Goal: Task Accomplishment & Management: Use online tool/utility

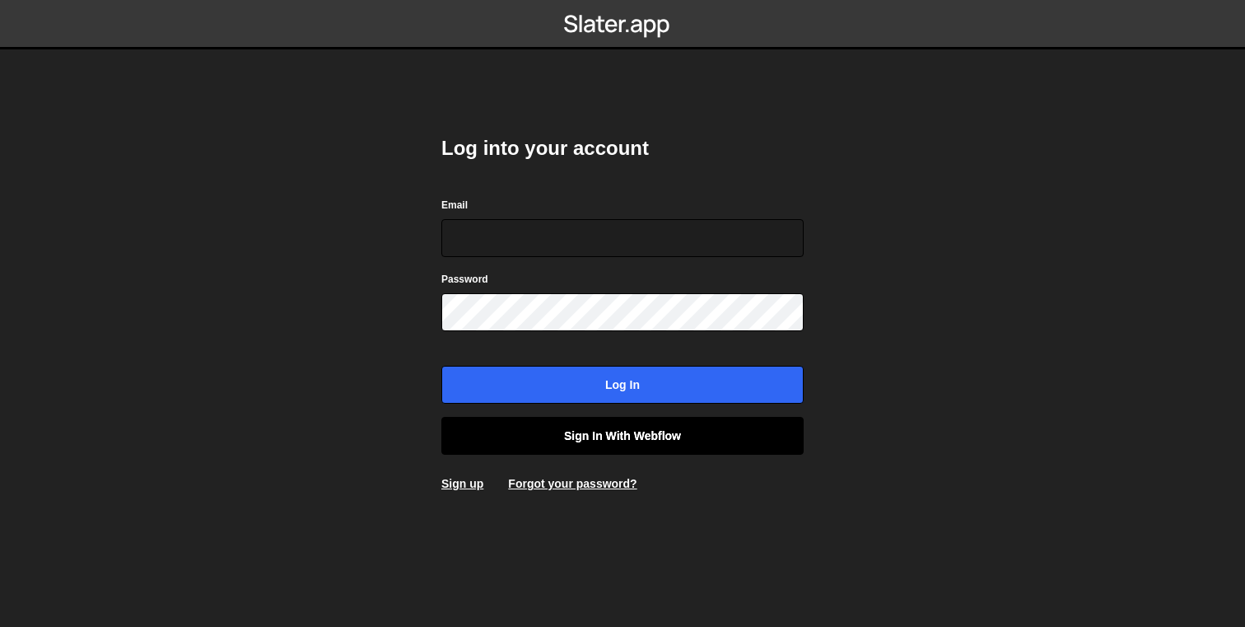
click at [674, 435] on link "Sign in with Webflow" at bounding box center [623, 436] width 362 height 38
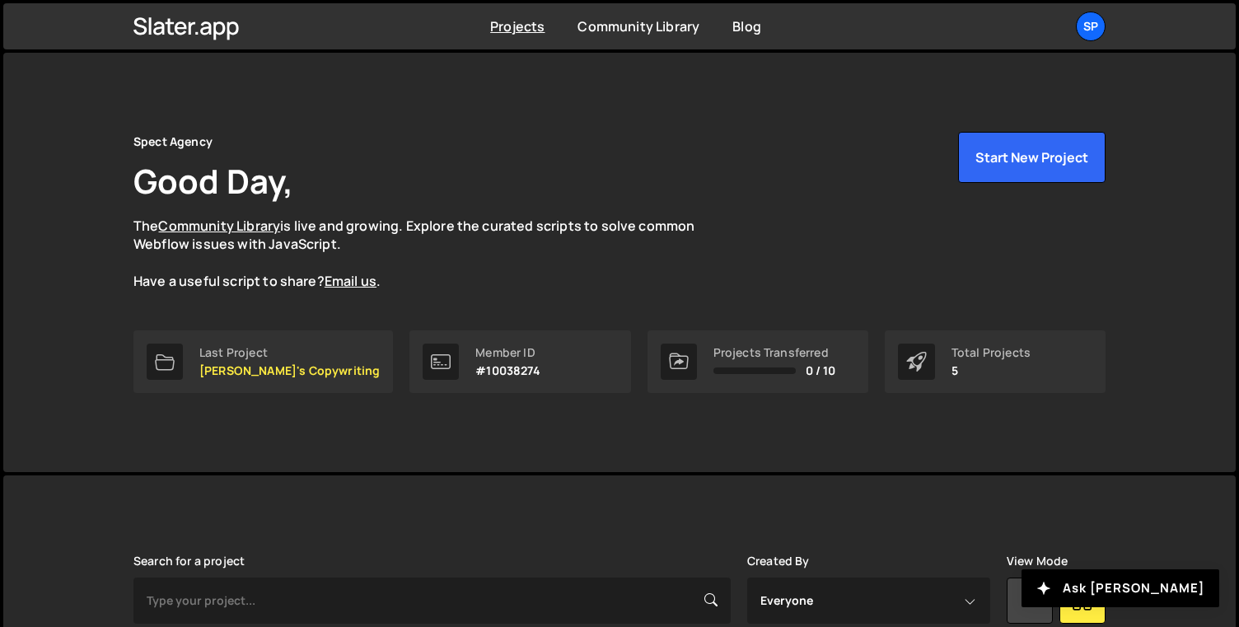
scroll to position [343, 0]
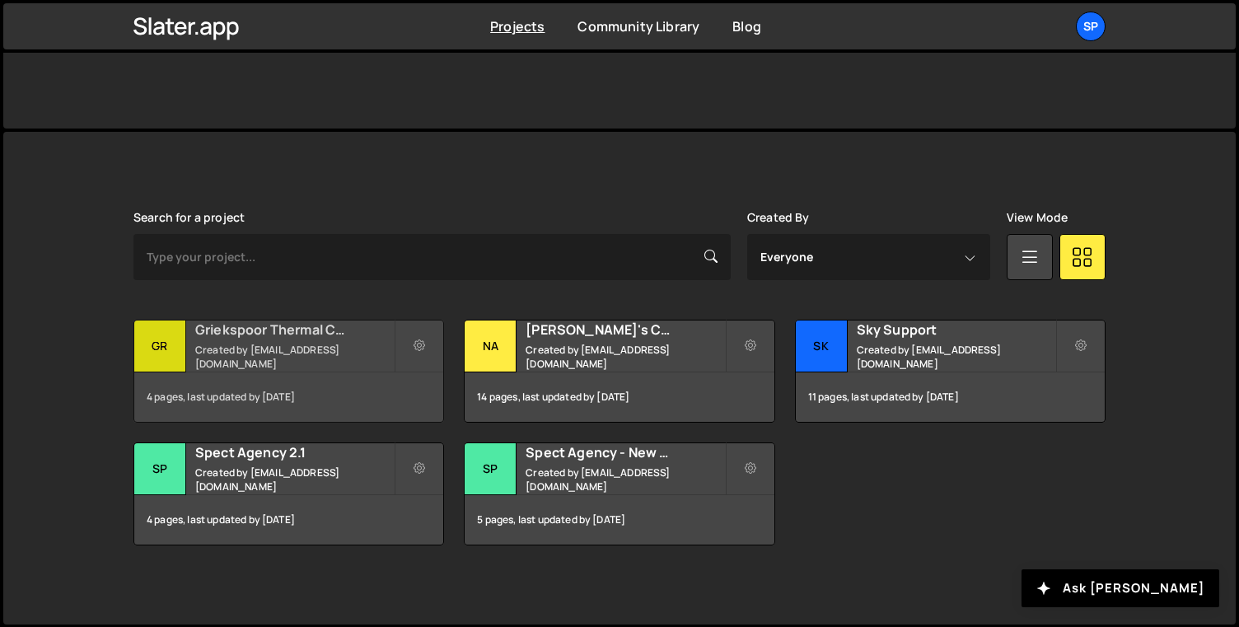
click at [241, 377] on div "4 pages, last updated by [DATE]" at bounding box center [288, 396] width 309 height 49
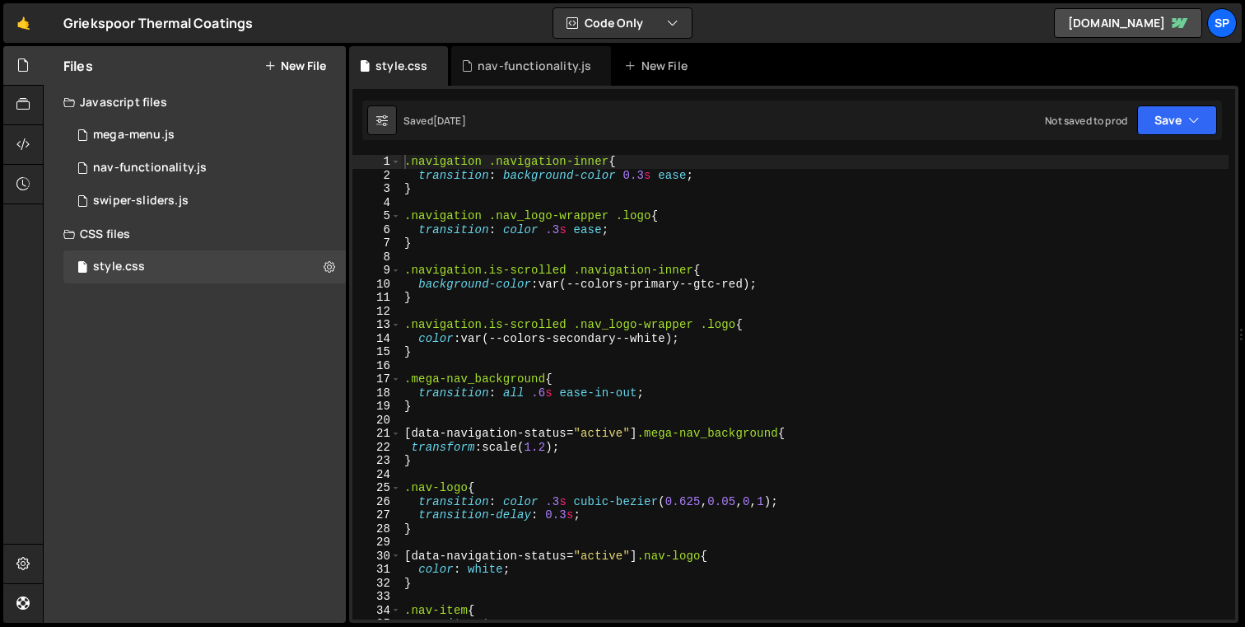
scroll to position [2975, 0]
click at [142, 162] on div "nav-functionality.js" at bounding box center [150, 168] width 114 height 15
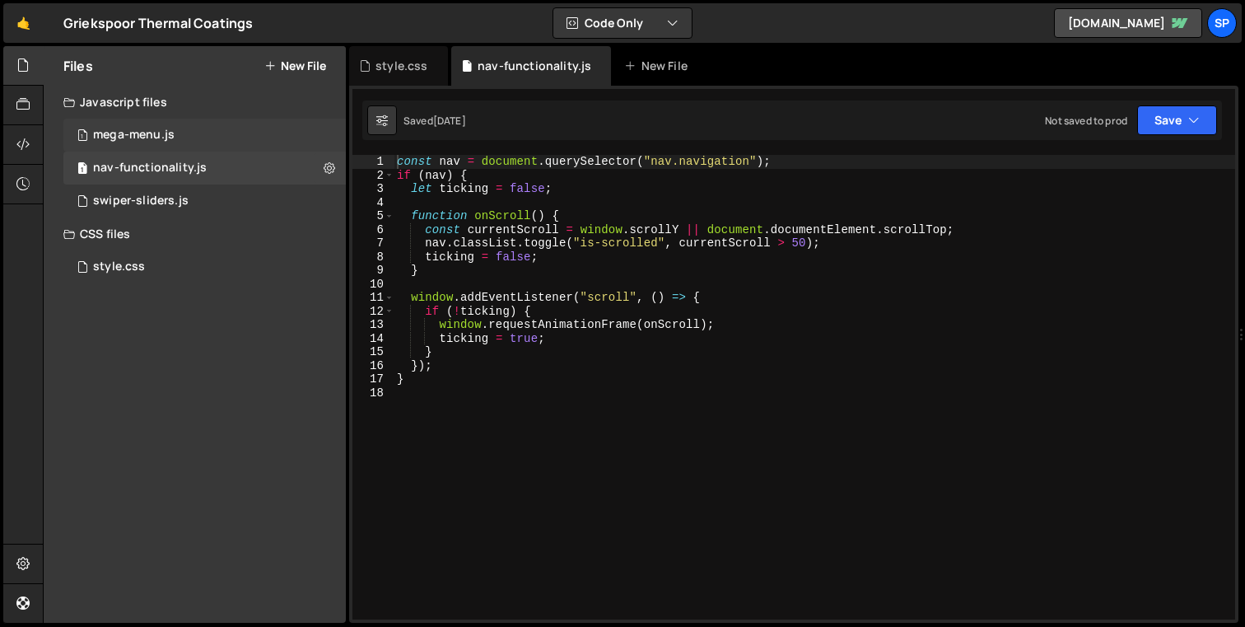
click at [134, 120] on div "1 mega-menu.js 0" at bounding box center [204, 135] width 283 height 33
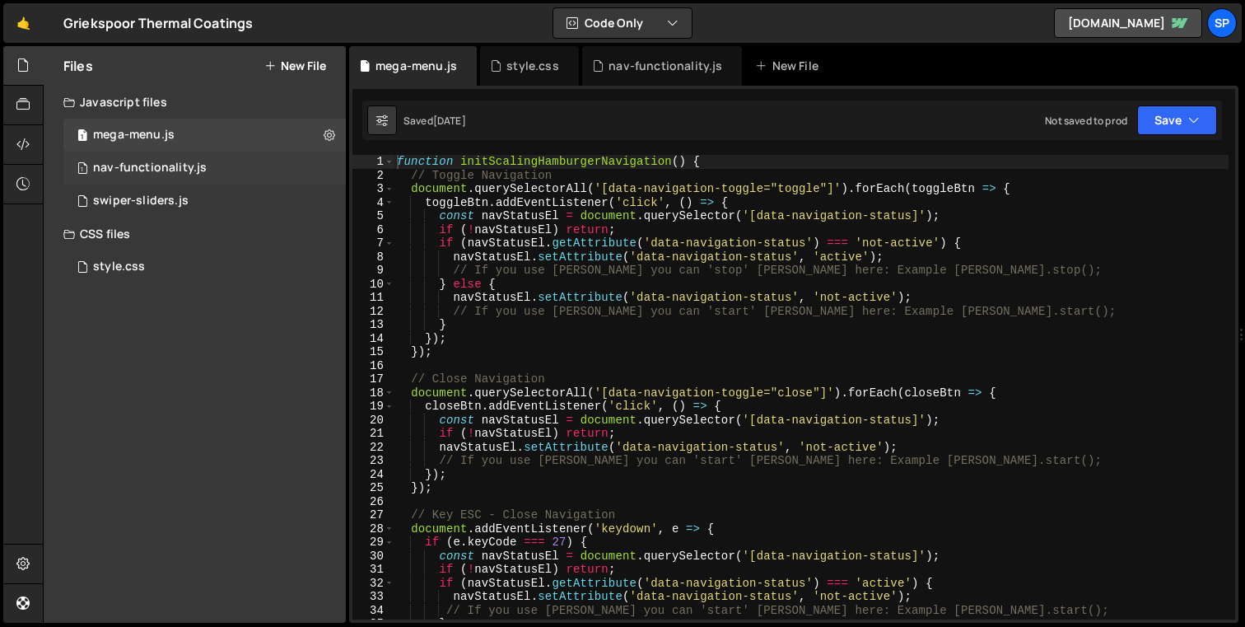
click at [147, 157] on div "1 nav-functionality.js 0" at bounding box center [204, 168] width 283 height 33
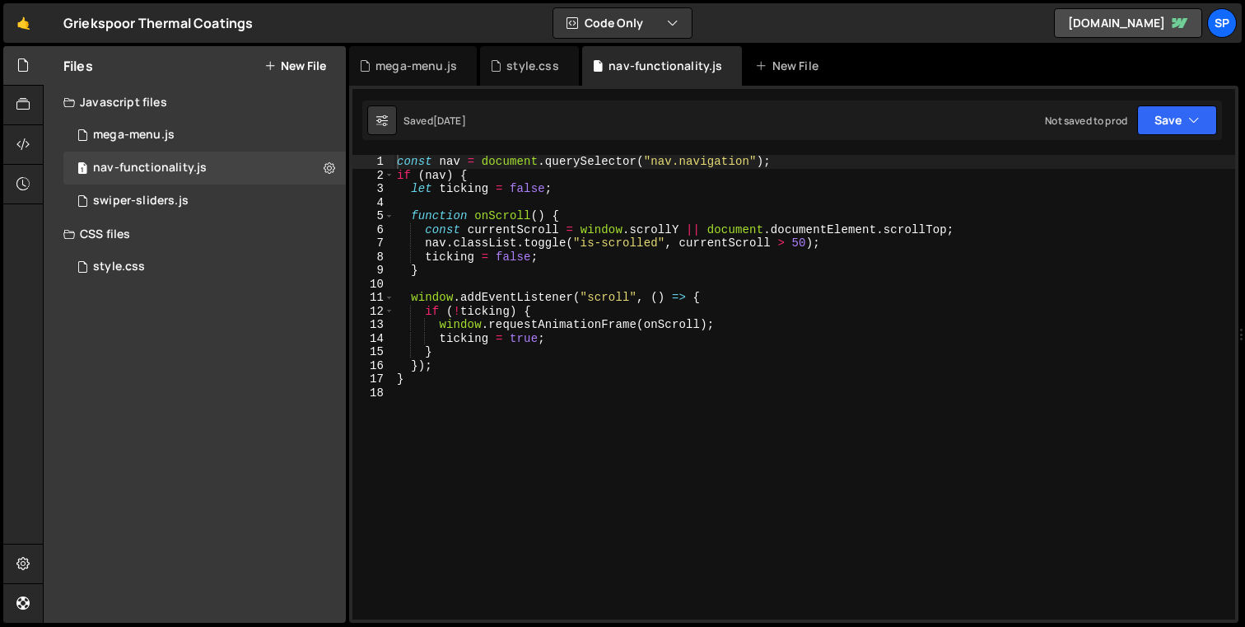
click at [614, 306] on div "const nav = document . querySelector ( "nav.navigation" ) ; if ( nav ) { let ti…" at bounding box center [815, 401] width 842 height 492
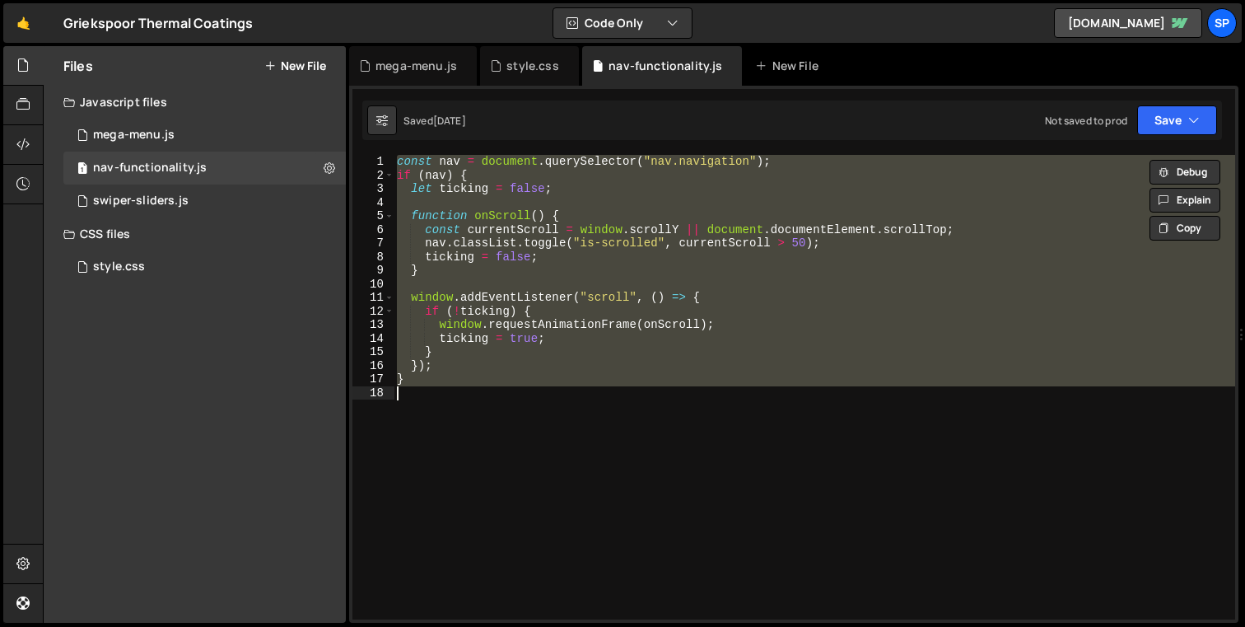
click at [612, 210] on div "const nav = document . querySelector ( "nav.navigation" ) ; if ( nav ) { let ti…" at bounding box center [815, 387] width 842 height 465
click at [678, 297] on div "const nav = document . querySelector ( "nav.navigation" ) ; if ( nav ) { let ti…" at bounding box center [815, 387] width 842 height 465
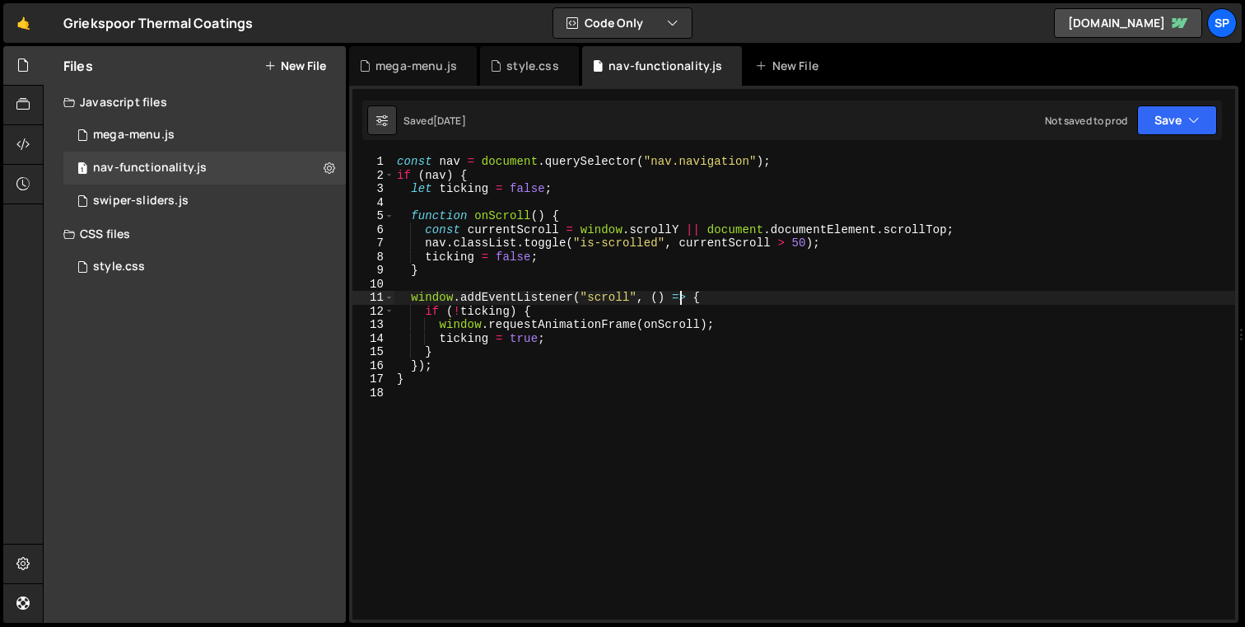
type textarea "}"
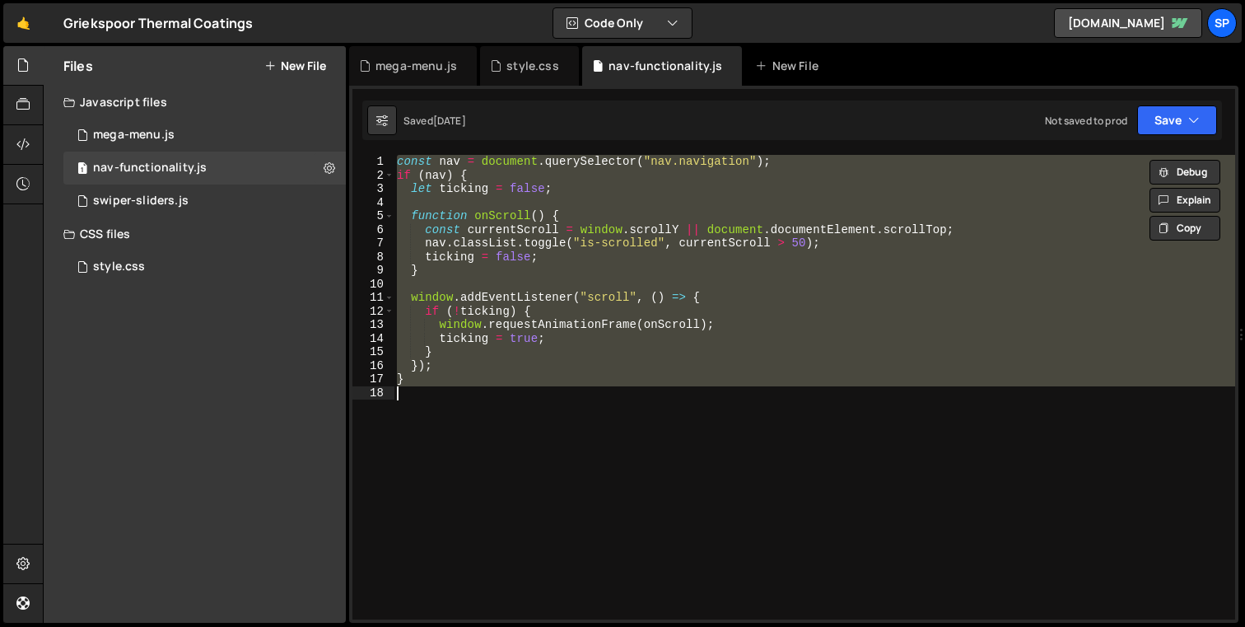
paste textarea
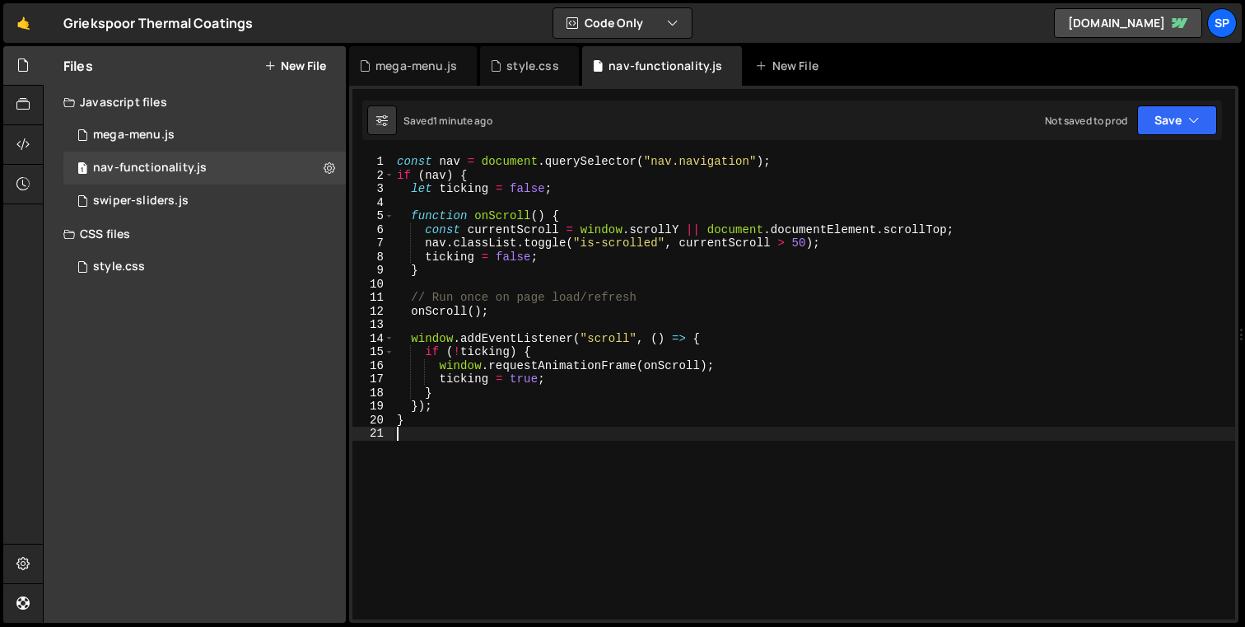
click at [708, 258] on div "const nav = document . querySelector ( "nav.navigation" ) ; if ( nav ) { let ti…" at bounding box center [815, 401] width 842 height 492
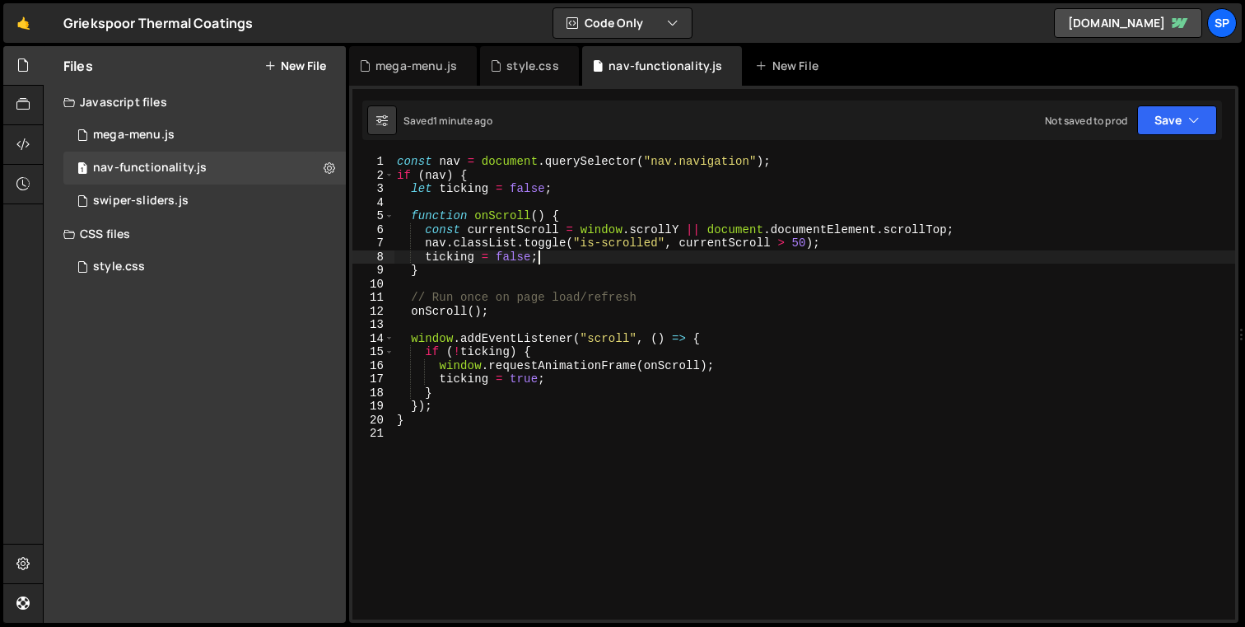
type textarea "}"
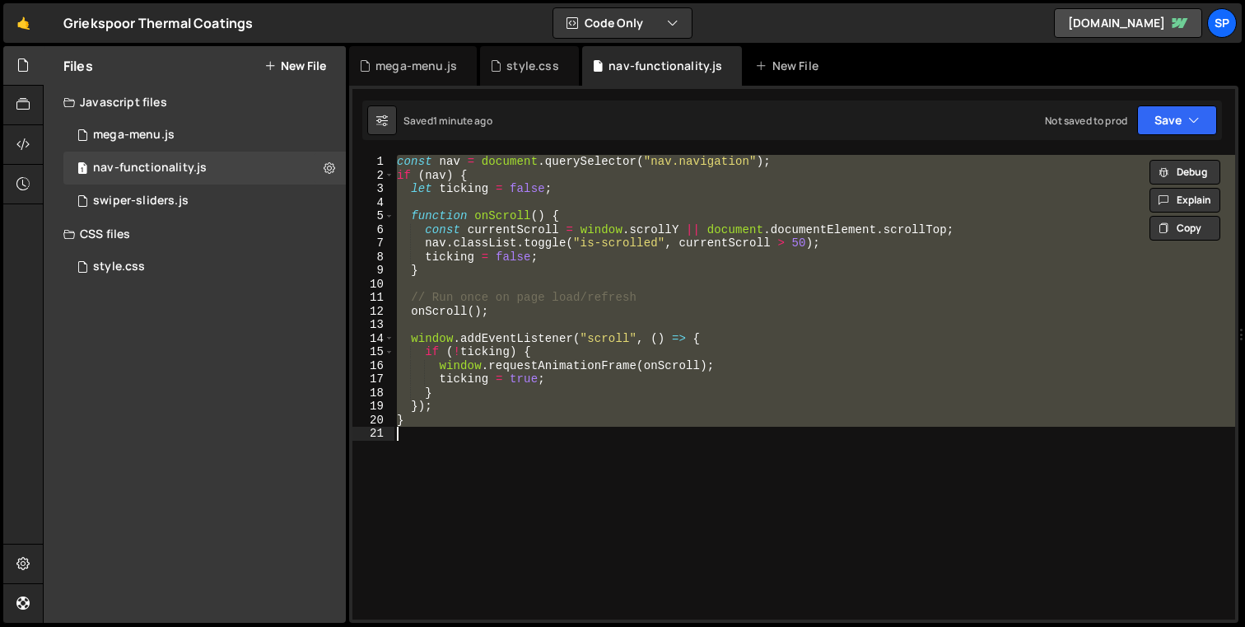
paste textarea
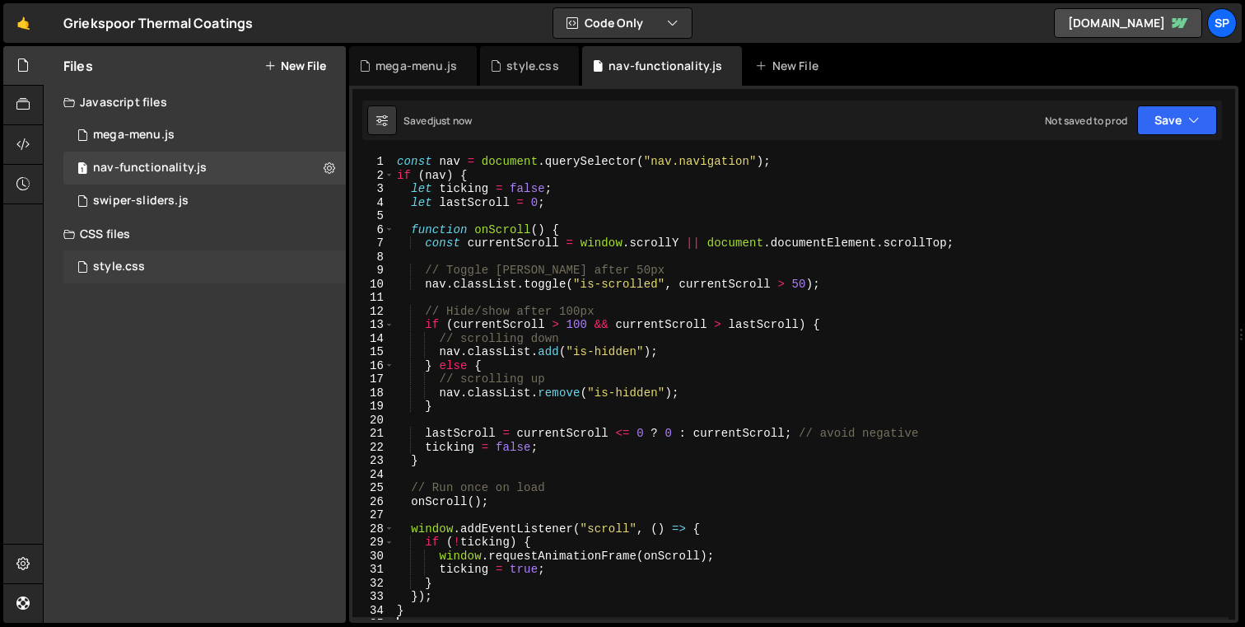
click at [193, 269] on div "style.css 0" at bounding box center [204, 266] width 283 height 33
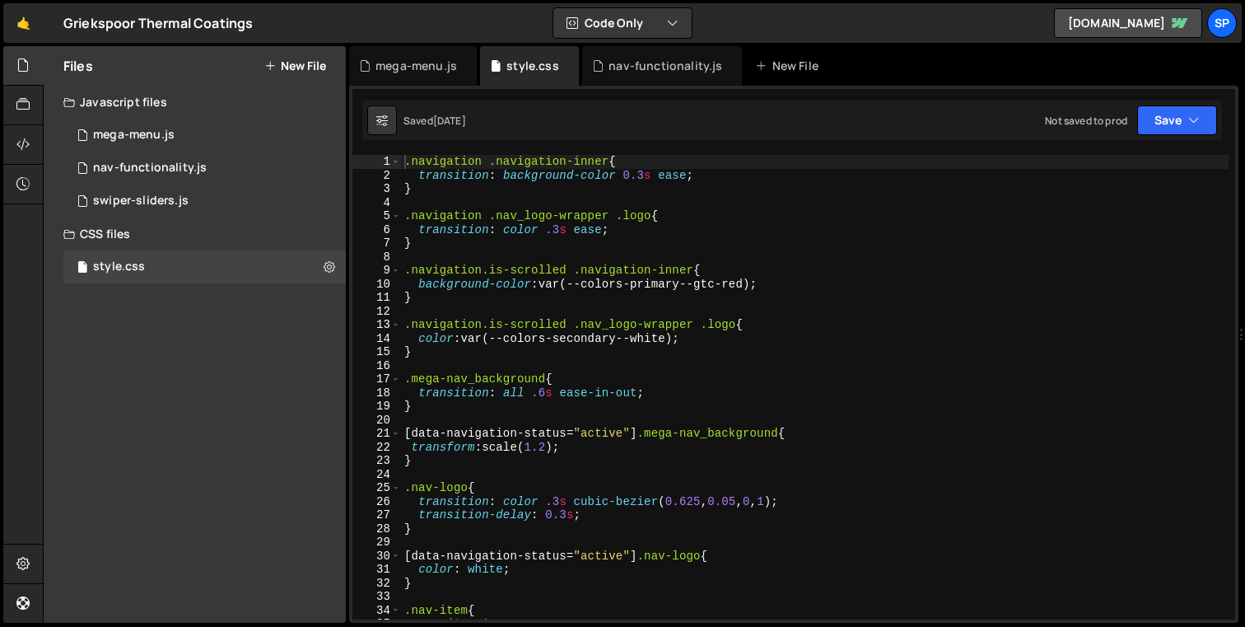
type textarea "}"
click at [476, 357] on div ".navigation .navigation-inner { transition : background-color 0.3 s ease ; } .n…" at bounding box center [815, 401] width 828 height 492
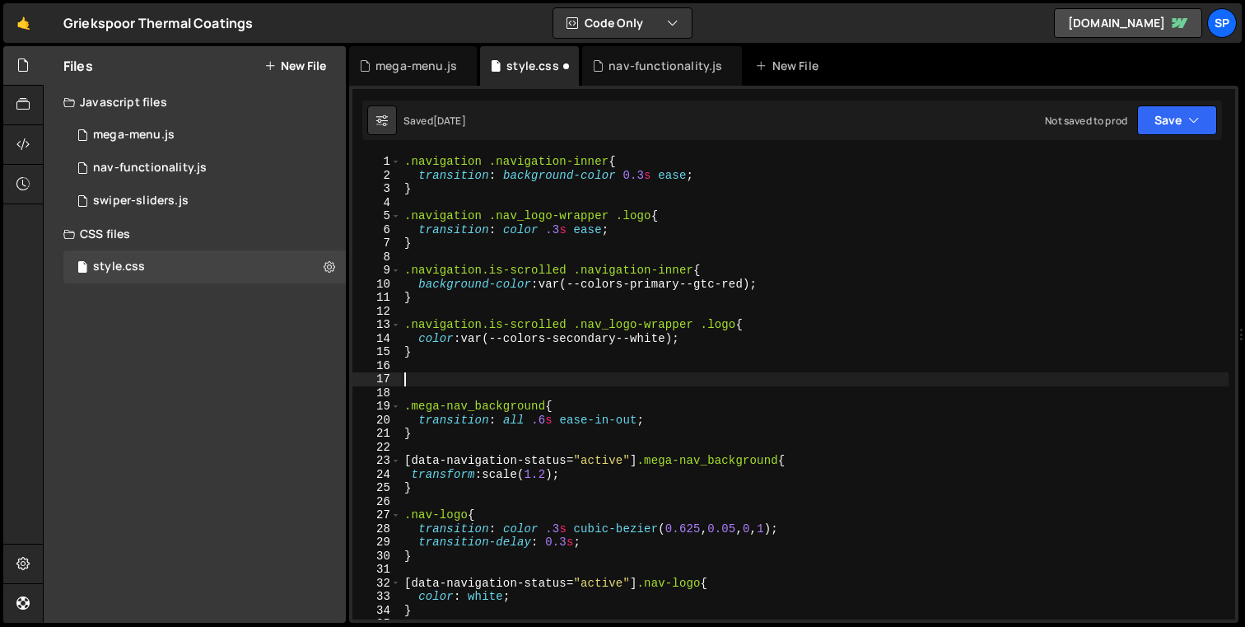
click at [405, 161] on div ".navigation .navigation-inner { transition : background-color 0.3 s ease ; } .n…" at bounding box center [815, 401] width 828 height 492
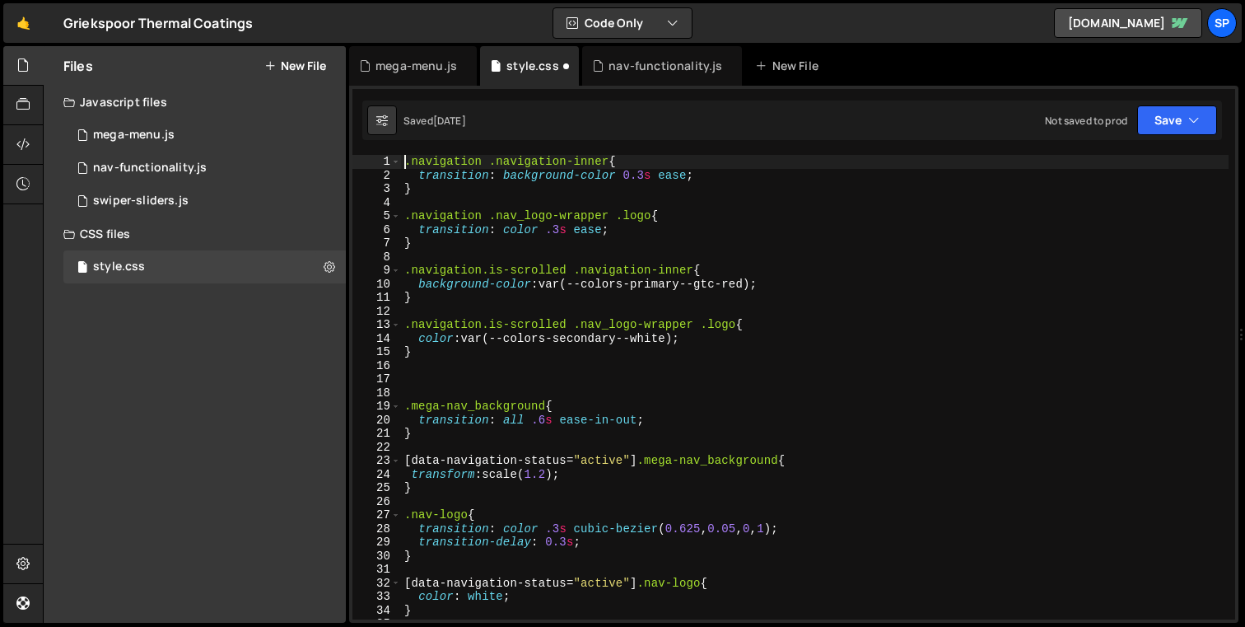
type textarea ".navigation .navigation-inner{"
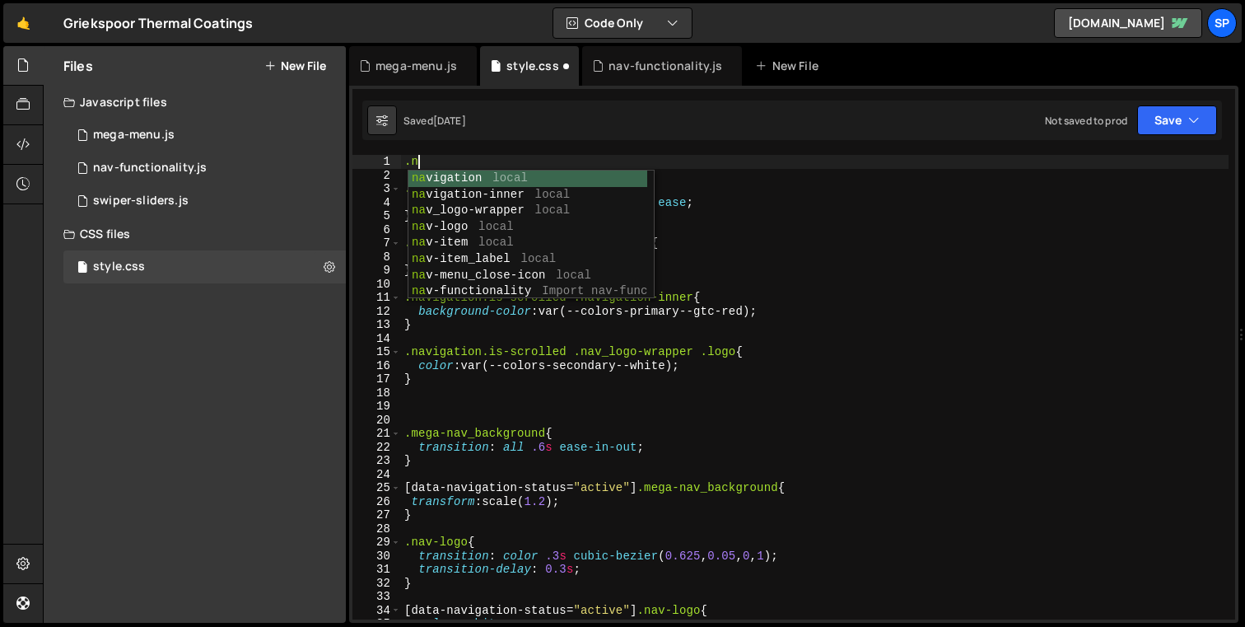
type textarea "."
type textarea "n"
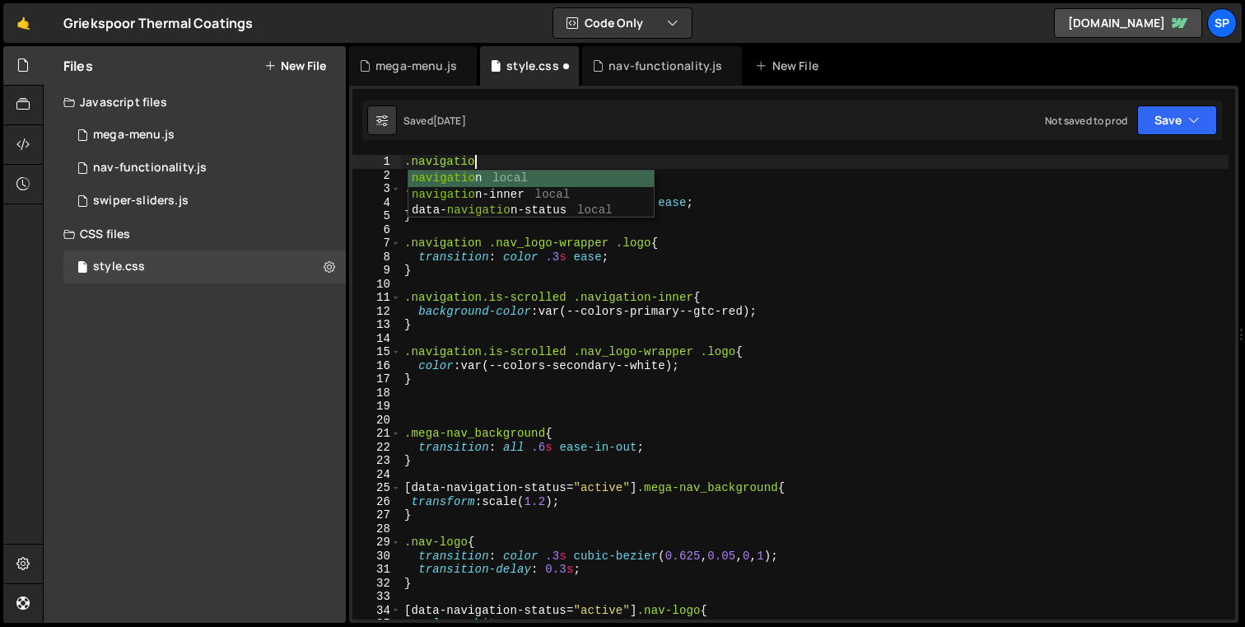
scroll to position [0, 4]
type textarea ".navigation{"
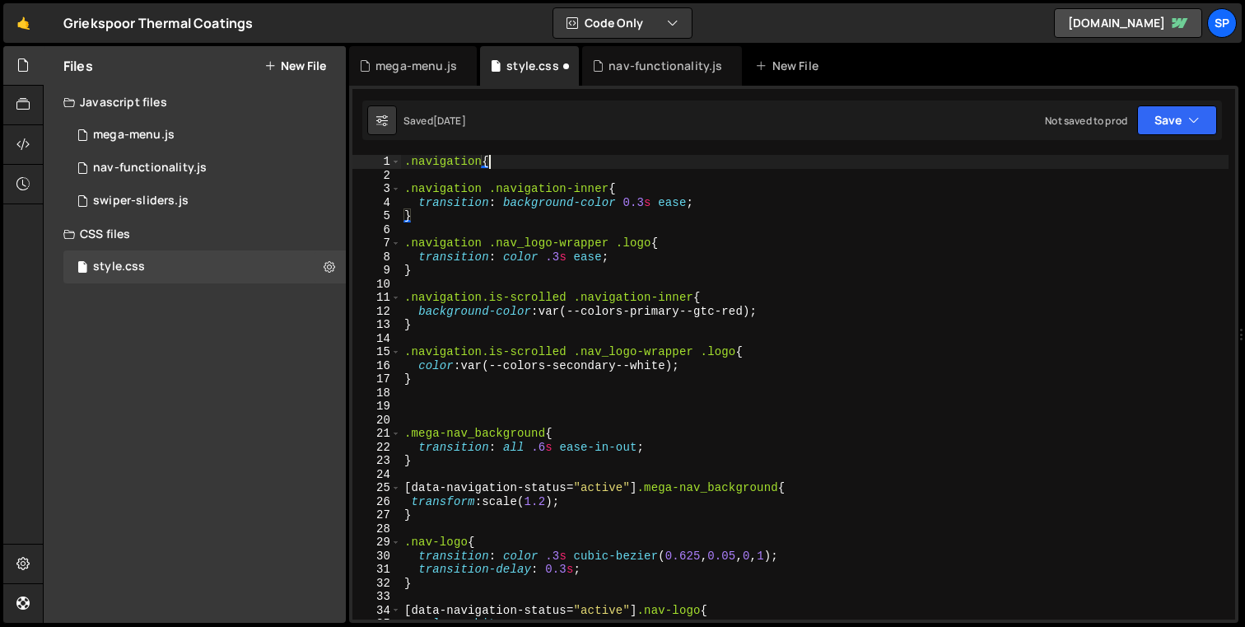
scroll to position [0, 0]
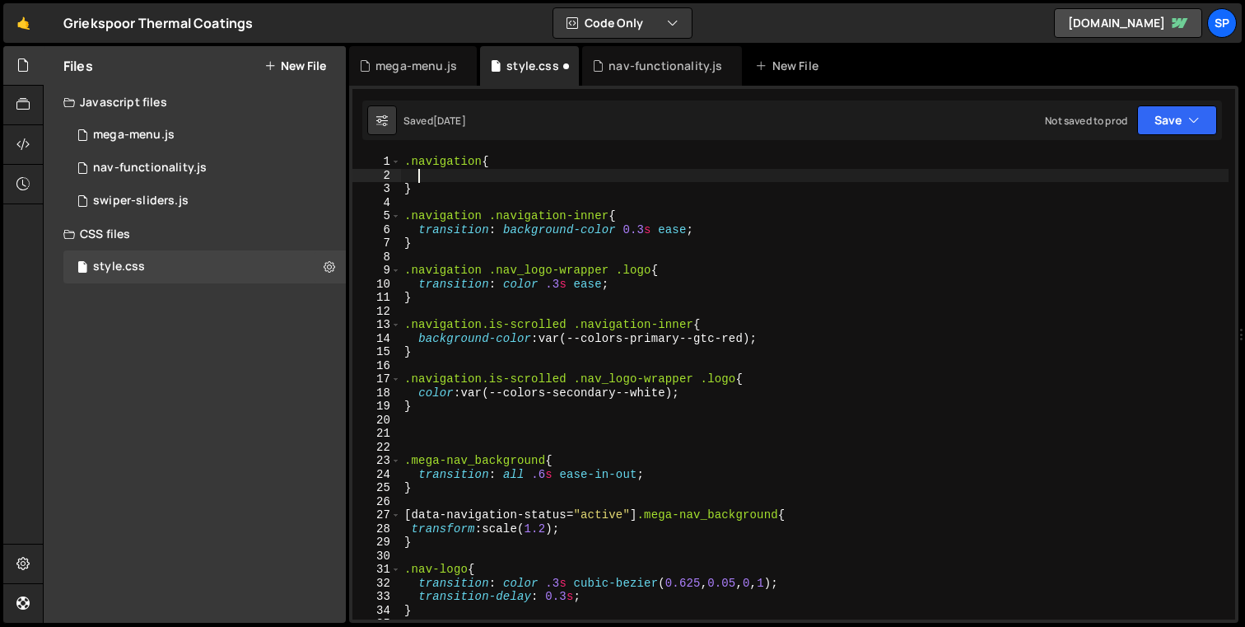
paste textarea "transition: transform 0.3s ease;"
type textarea "transition: transform 0.3s ease;"
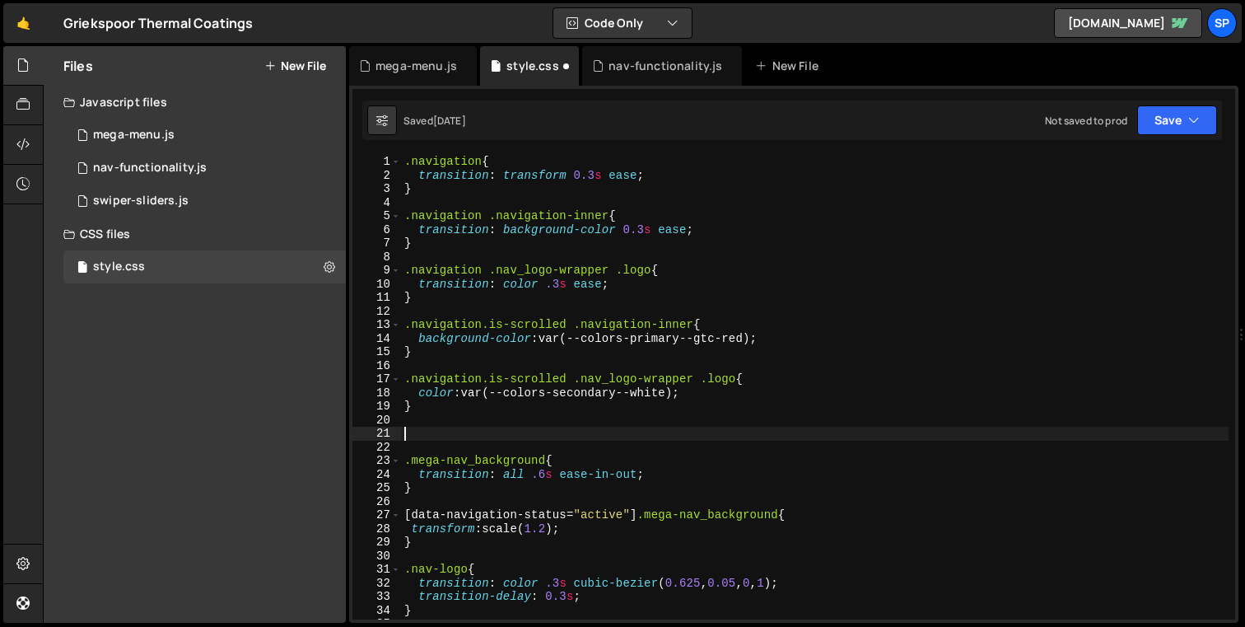
click at [426, 428] on div ".navigation { transition : transform 0.3 s ease ; } .navigation .navigation-inn…" at bounding box center [815, 401] width 828 height 492
type textarea ".navigation.is-hidden{"
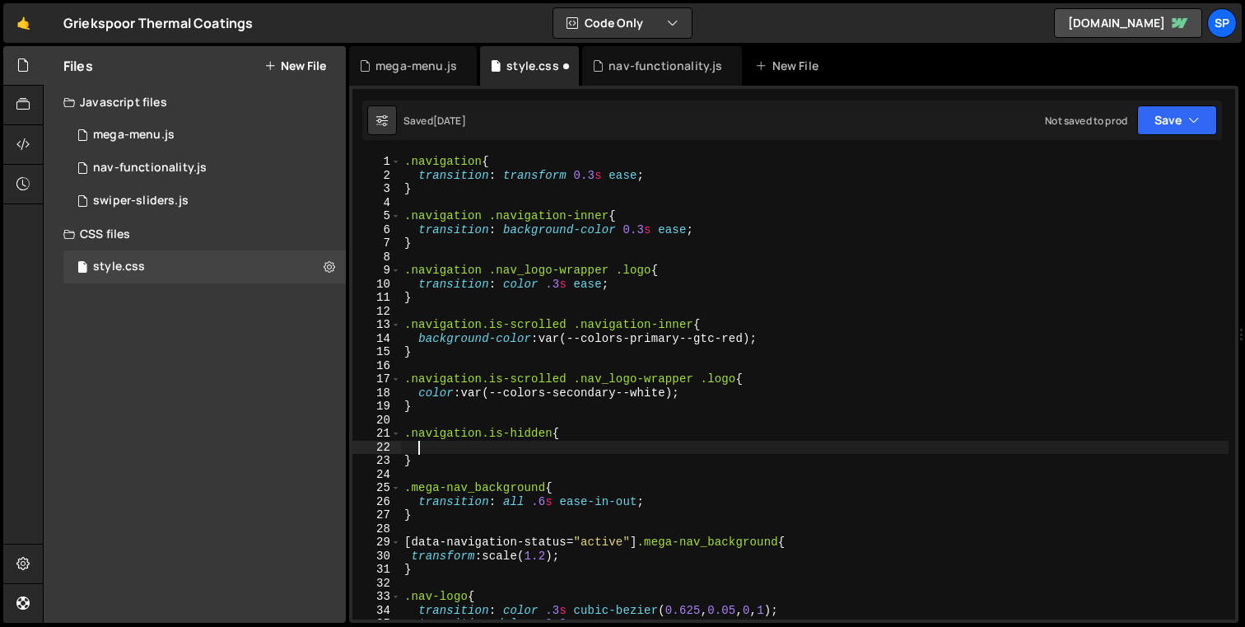
paste textarea "transform: translateY(-100%);"
click at [592, 171] on div ".navigation { transition : transform 0.3 s ease ; } .navigation .navigation-inn…" at bounding box center [815, 401] width 828 height 492
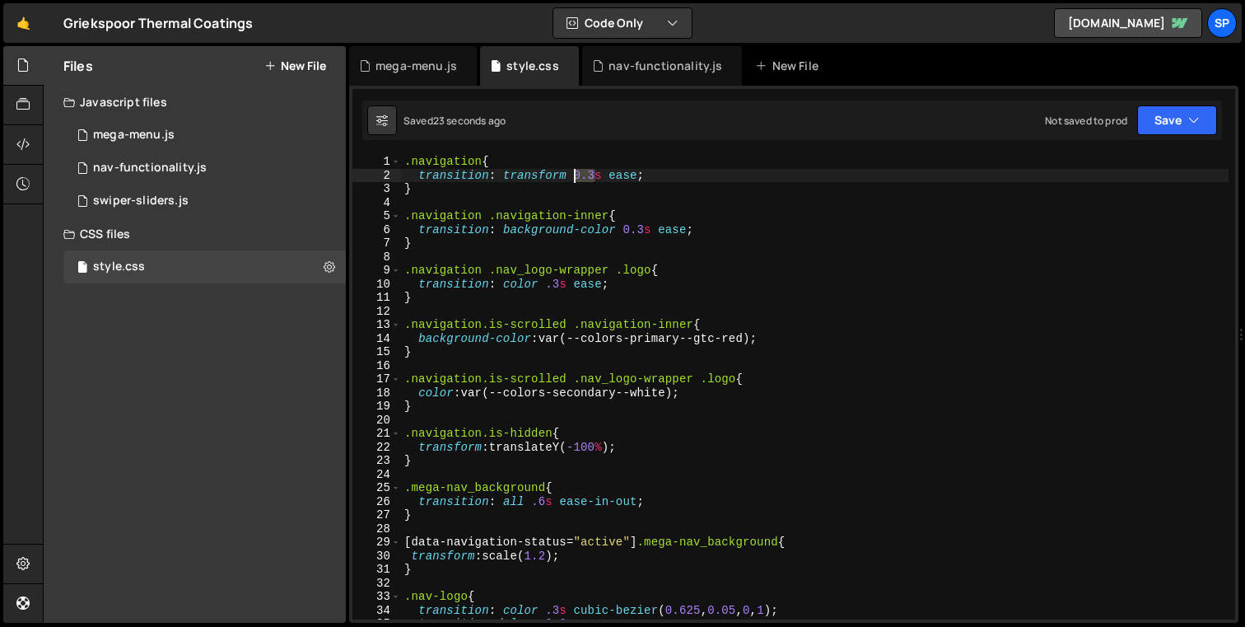
drag, startPoint x: 596, startPoint y: 175, endPoint x: 574, endPoint y: 175, distance: 22.2
click at [574, 175] on div ".navigation { transition : transform 0.3 s ease ; } .navigation .navigation-inn…" at bounding box center [815, 401] width 828 height 492
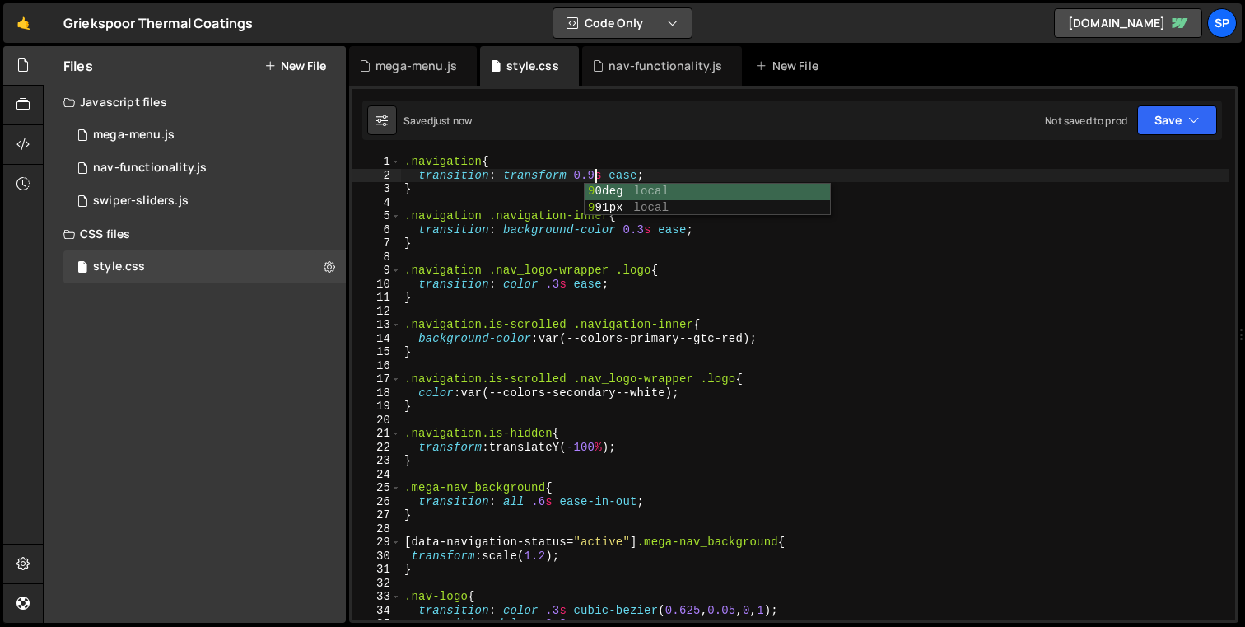
type textarea "transition: transform 0.9s ease;"
click at [652, 68] on div "nav-functionality.js" at bounding box center [666, 66] width 114 height 16
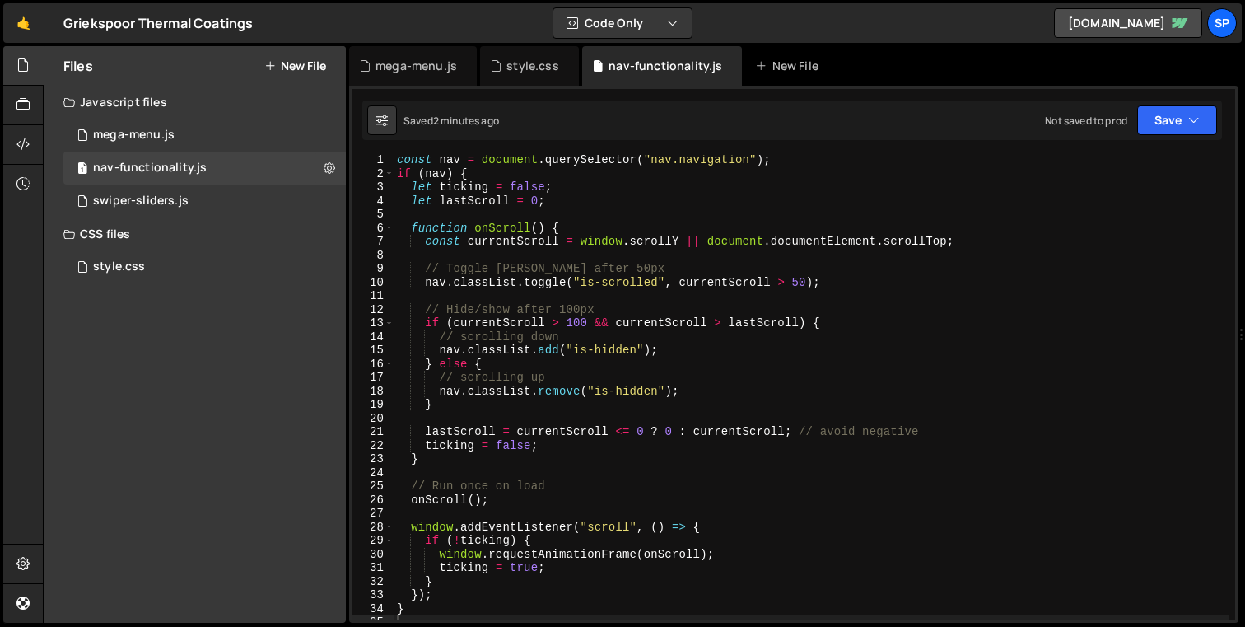
scroll to position [7, 0]
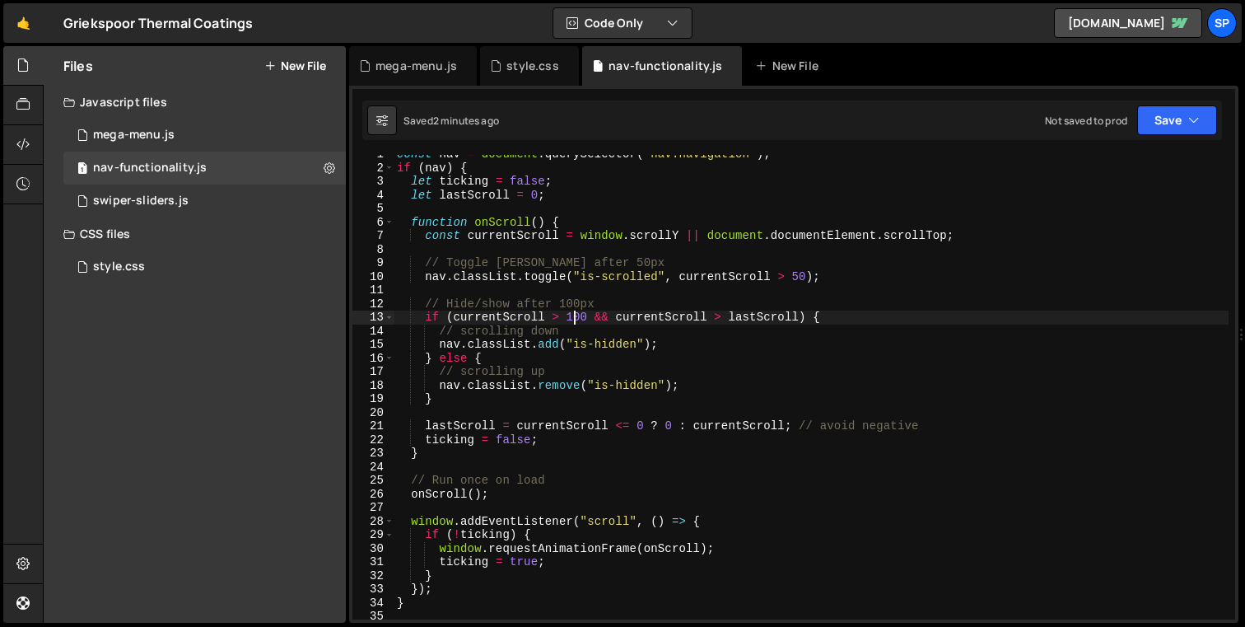
click at [578, 318] on div "const nav = document . querySelector ( "nav.navigation" ) ; if ( nav ) { let ti…" at bounding box center [811, 393] width 835 height 492
click at [586, 318] on div "const nav = document . querySelector ( "nav.navigation" ) ; if ( nav ) { let ti…" at bounding box center [811, 393] width 835 height 492
drag, startPoint x: 580, startPoint y: 318, endPoint x: 568, endPoint y: 317, distance: 11.6
click at [568, 317] on div "const nav = document . querySelector ( "nav.navigation" ) ; if ( nav ) { let ti…" at bounding box center [811, 393] width 835 height 492
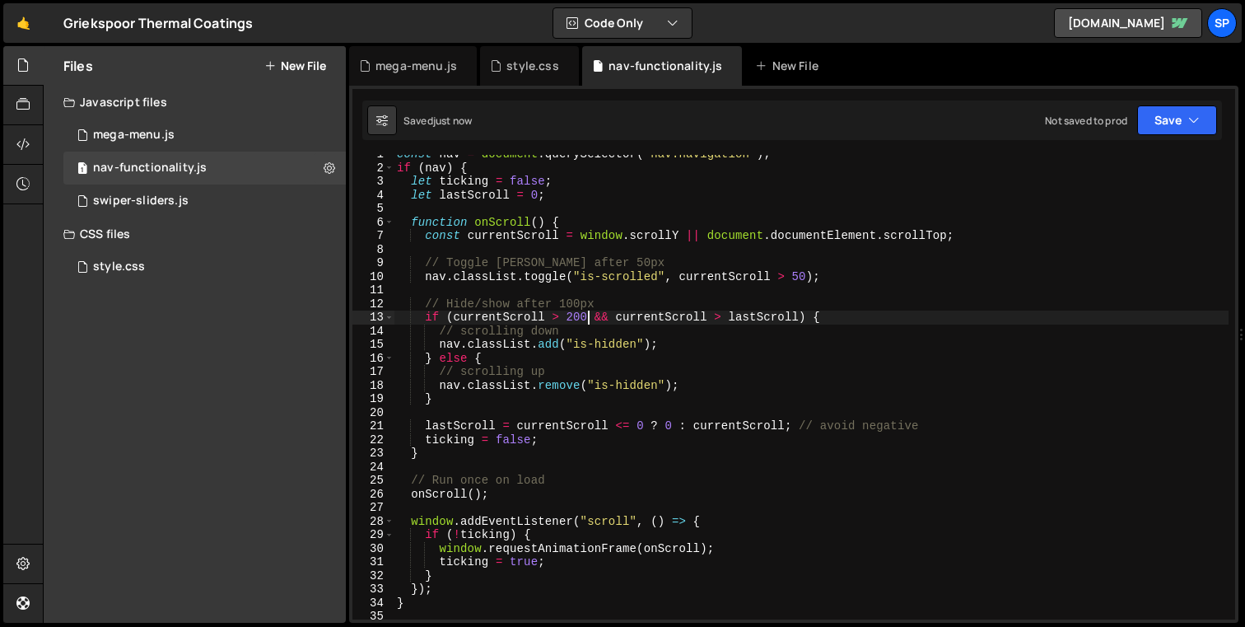
type textarea "if (currentScroll > 200 && currentScroll > lastScroll) {"
click at [504, 65] on div "style.css" at bounding box center [524, 66] width 69 height 16
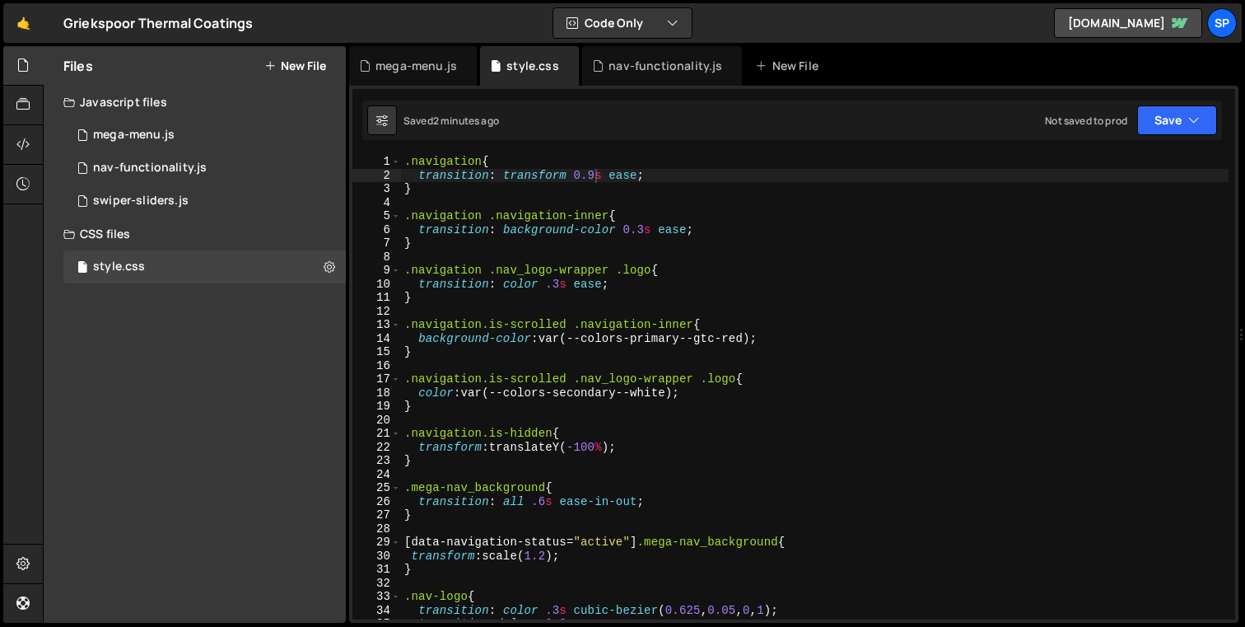
scroll to position [0, 0]
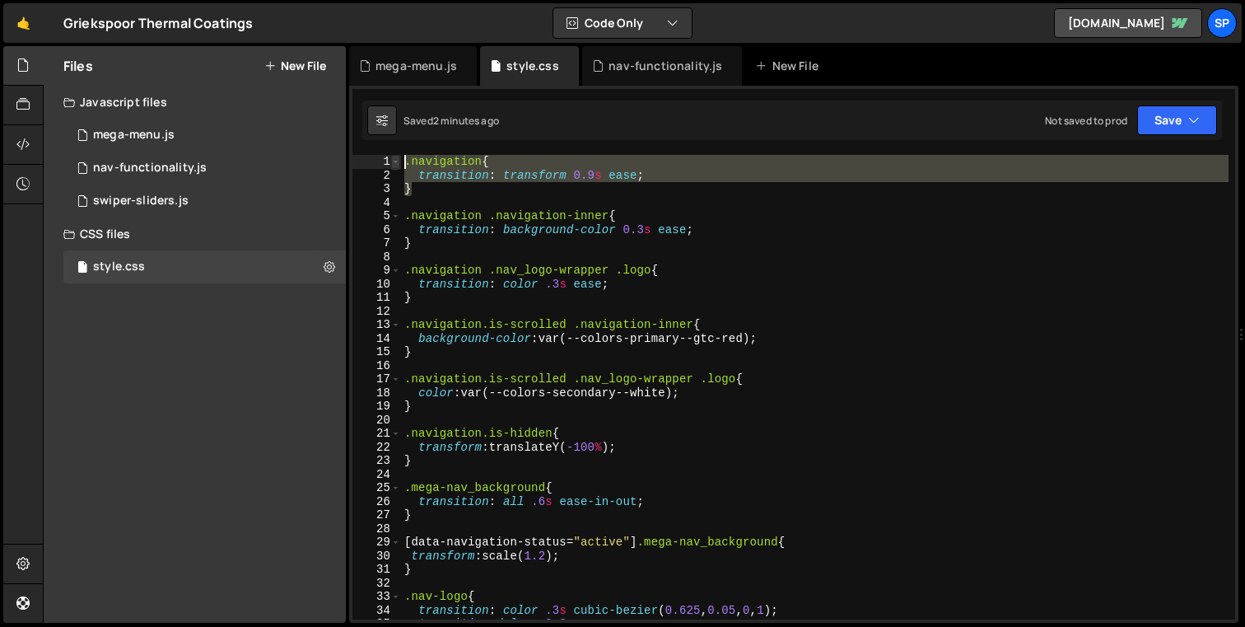
drag, startPoint x: 418, startPoint y: 180, endPoint x: 397, endPoint y: 166, distance: 24.9
click at [397, 166] on div "} 1 2 3 4 5 6 7 8 9 10 11 12 13 14 15 16 17 18 19 20 21 22 23 24 25 26 27 28 29…" at bounding box center [794, 387] width 883 height 465
type textarea ".navigation{ transition: transform 0.9s ease;"
paste textarea
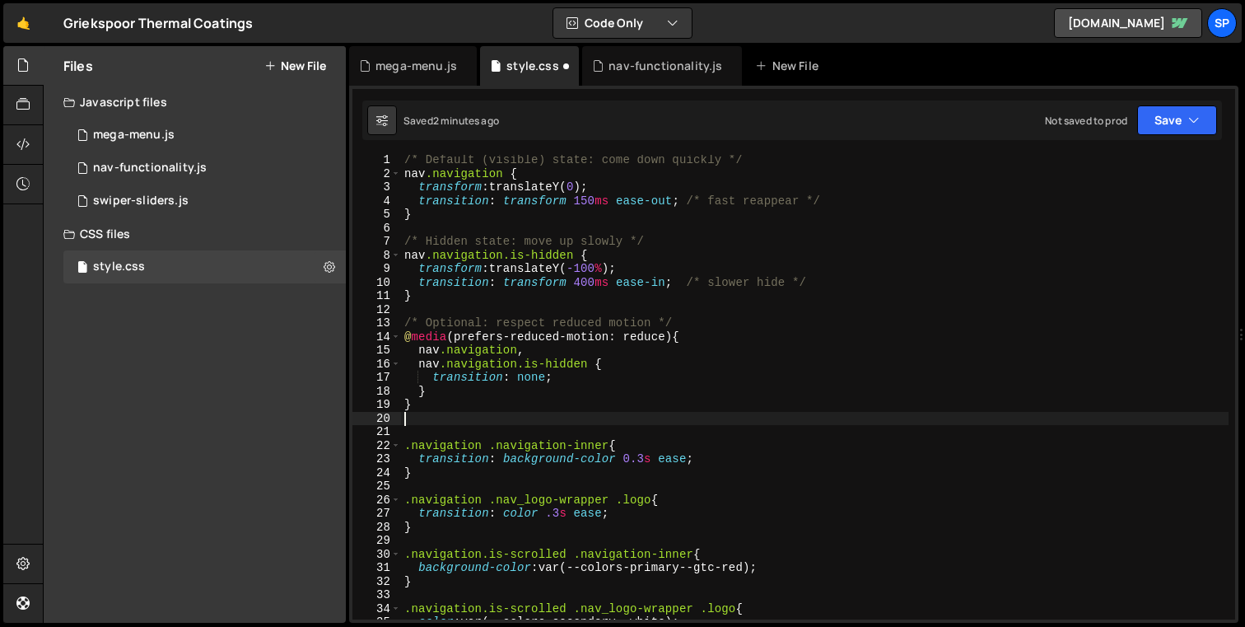
click at [411, 161] on div "/* Default (visible) state: come down quickly */ nav .navigation { transform : …" at bounding box center [815, 399] width 828 height 492
type textarea "/* Default (visible) state: come down quickly */"
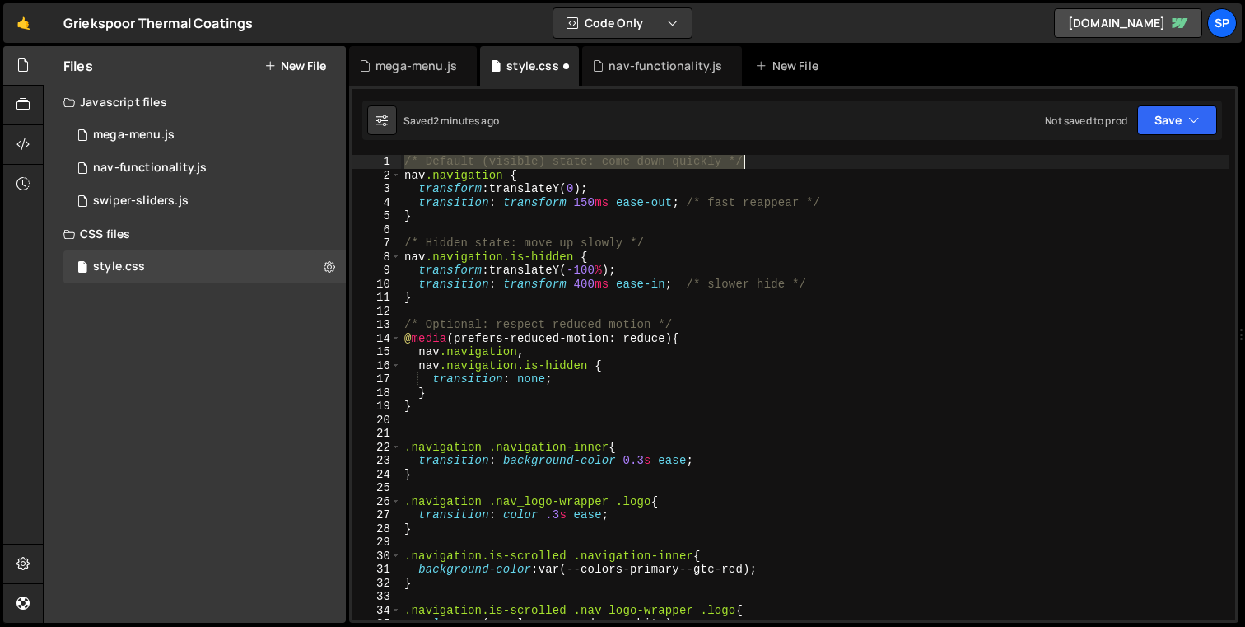
drag, startPoint x: 406, startPoint y: 159, endPoint x: 750, endPoint y: 164, distance: 344.4
click at [750, 164] on div "/* Default (visible) state: come down quickly */ nav .navigation { transform : …" at bounding box center [815, 401] width 828 height 492
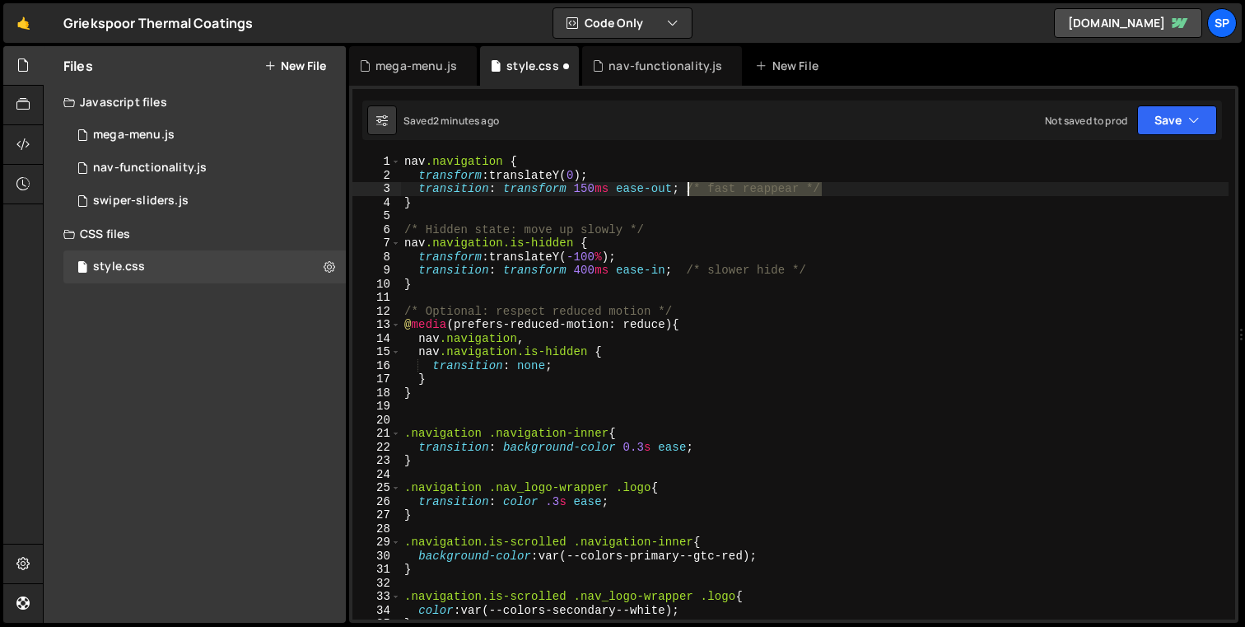
drag, startPoint x: 821, startPoint y: 192, endPoint x: 685, endPoint y: 195, distance: 136.8
click at [685, 195] on div "nav .navigation { transform : translateY( 0 ) ; transition : transform 150 ms e…" at bounding box center [815, 401] width 828 height 492
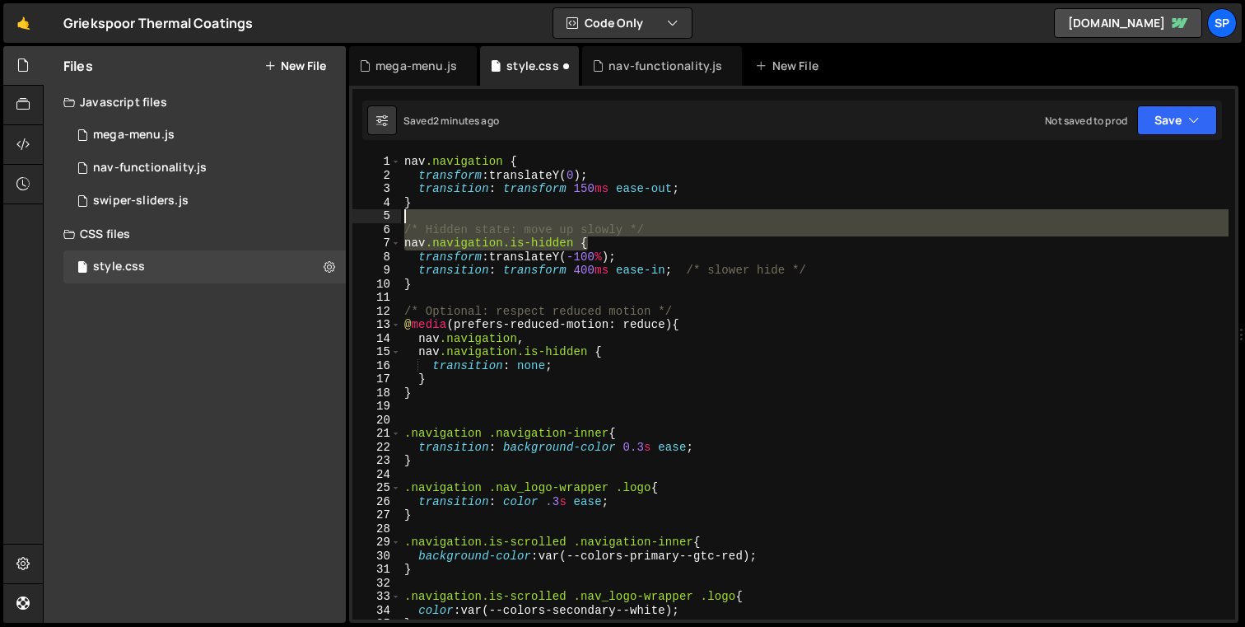
drag, startPoint x: 610, startPoint y: 228, endPoint x: 437, endPoint y: 224, distance: 173.0
click at [437, 224] on div "nav .navigation { transform : translateY( 0 ) ; transition : transform 150 ms e…" at bounding box center [815, 401] width 828 height 492
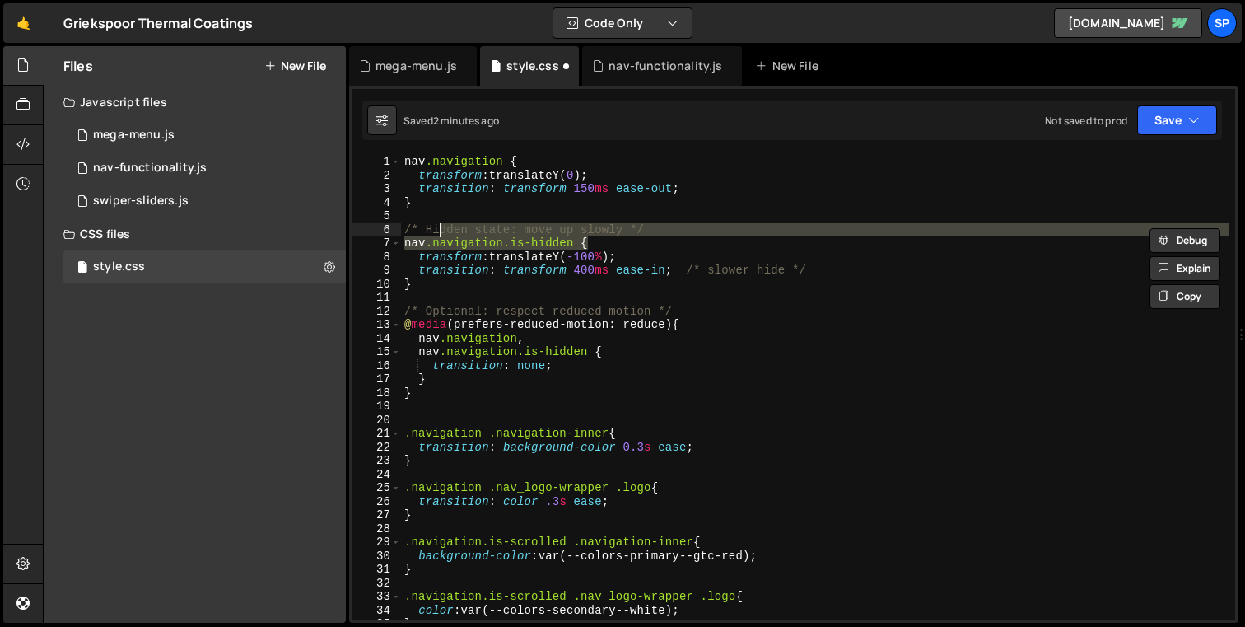
click at [686, 228] on div "nav .navigation { transform : translateY( 0 ) ; transition : transform 150 ms e…" at bounding box center [815, 387] width 828 height 465
type textarea "/* Hidden state: move up slowly */"
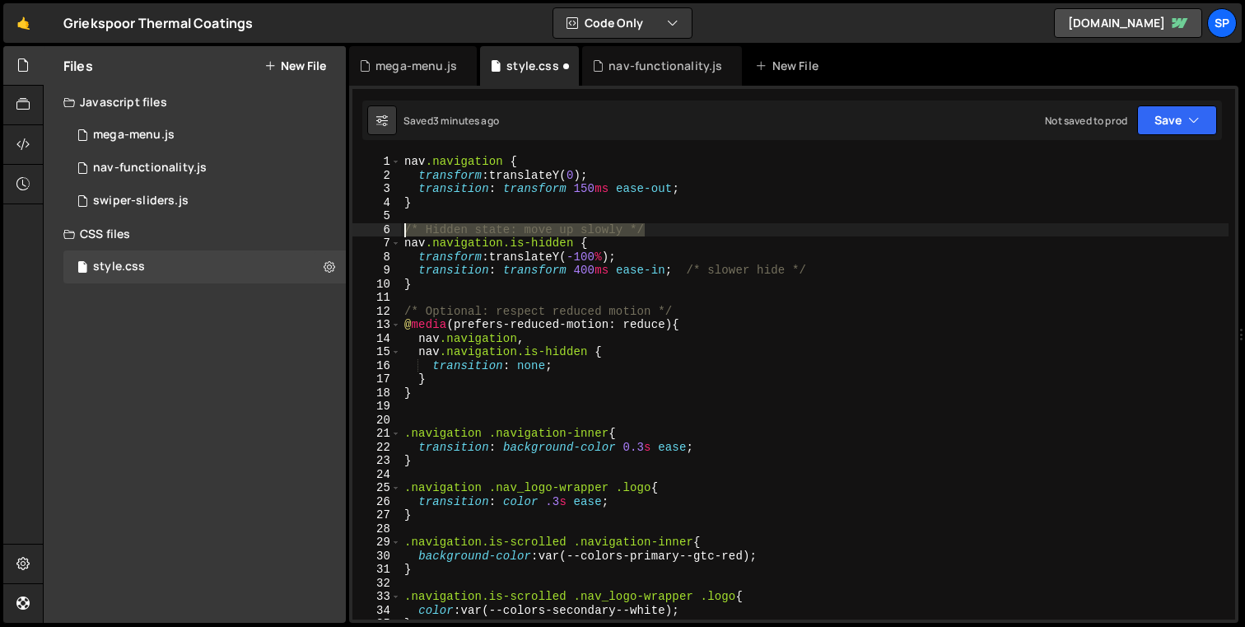
drag, startPoint x: 657, startPoint y: 232, endPoint x: 402, endPoint y: 231, distance: 255.4
click at [402, 231] on div "nav .navigation { transform : translateY( 0 ) ; transition : transform 150 ms e…" at bounding box center [815, 401] width 828 height 492
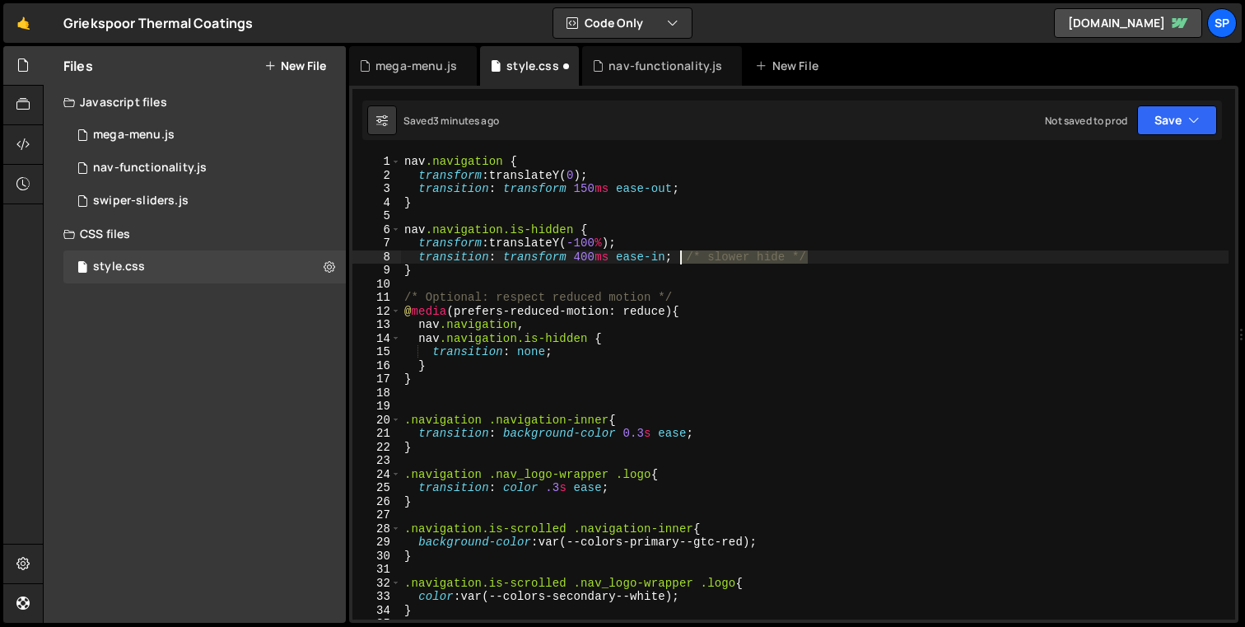
drag, startPoint x: 818, startPoint y: 259, endPoint x: 680, endPoint y: 257, distance: 137.6
click at [680, 257] on div "nav .navigation { transform : translateY( 0 ) ; transition : transform 150 ms e…" at bounding box center [815, 401] width 828 height 492
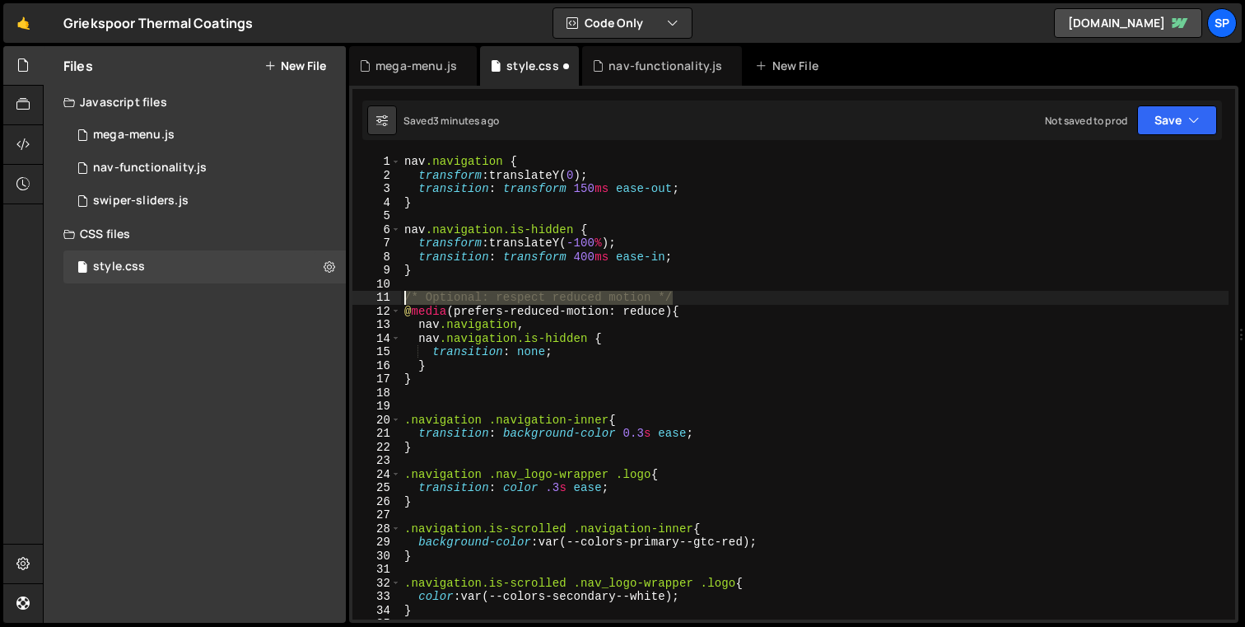
drag, startPoint x: 682, startPoint y: 298, endPoint x: 403, endPoint y: 301, distance: 279.3
click at [403, 301] on div "nav .navigation { transform : translateY( 0 ) ; transition : transform 150 ms e…" at bounding box center [815, 401] width 828 height 492
type textarea "/* Optional: respect reduced motion */"
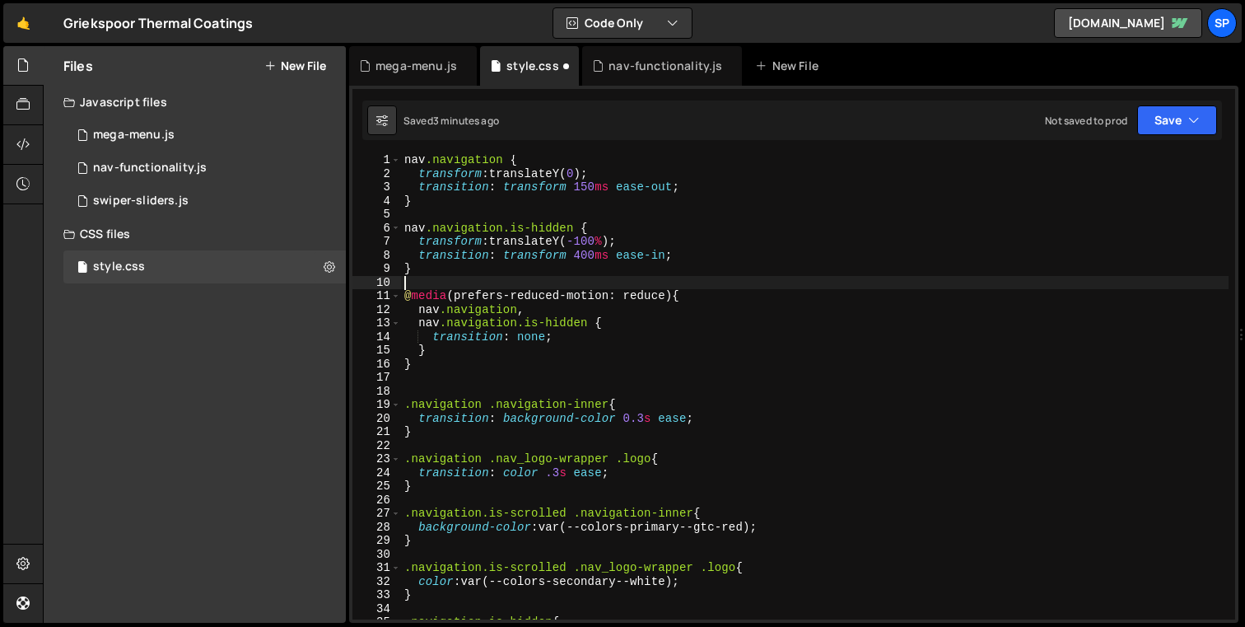
scroll to position [2, 0]
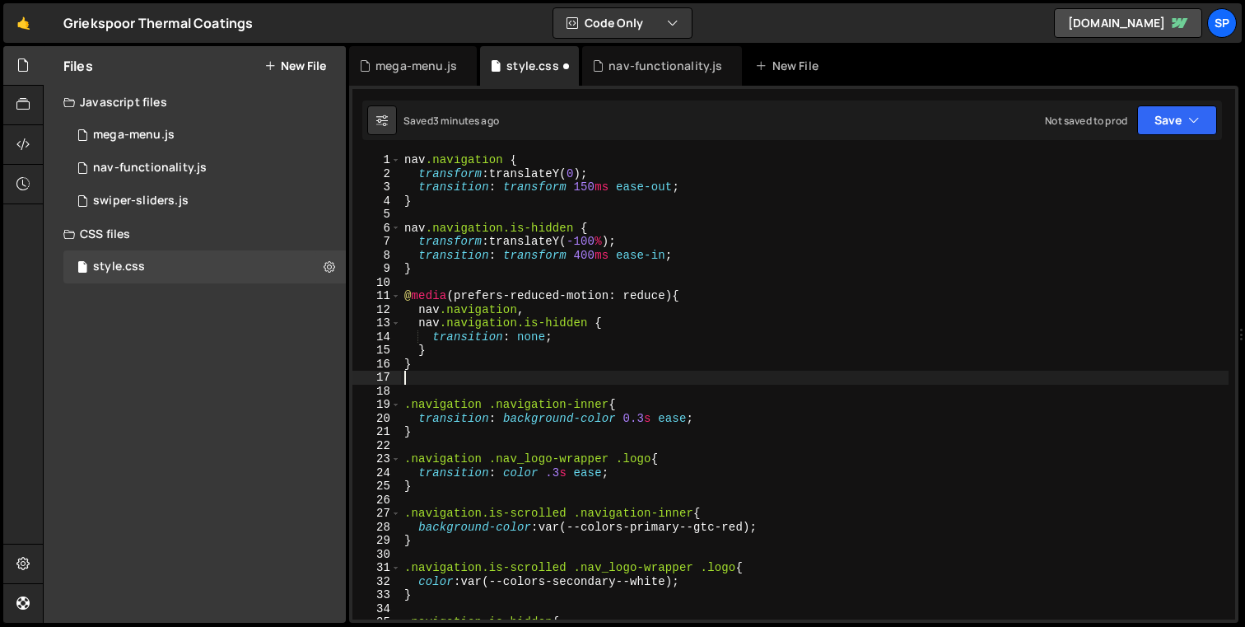
click at [485, 374] on div "nav .navigation { transform : translateY( 0 ) ; transition : transform 150 ms e…" at bounding box center [815, 399] width 828 height 492
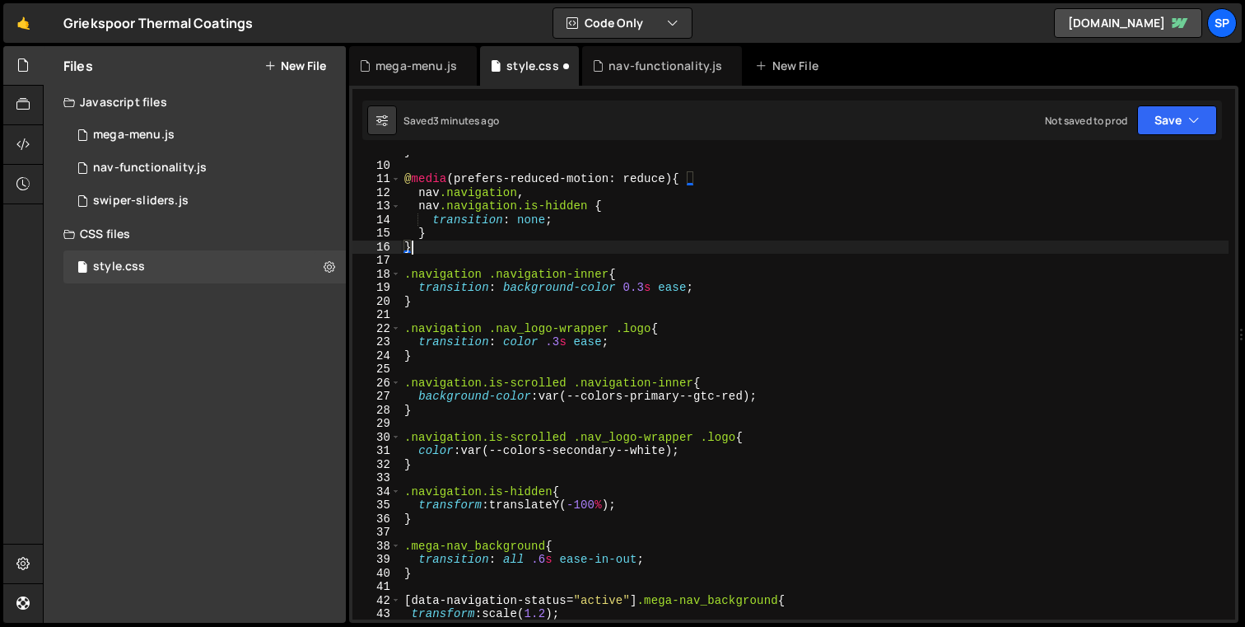
scroll to position [119, 0]
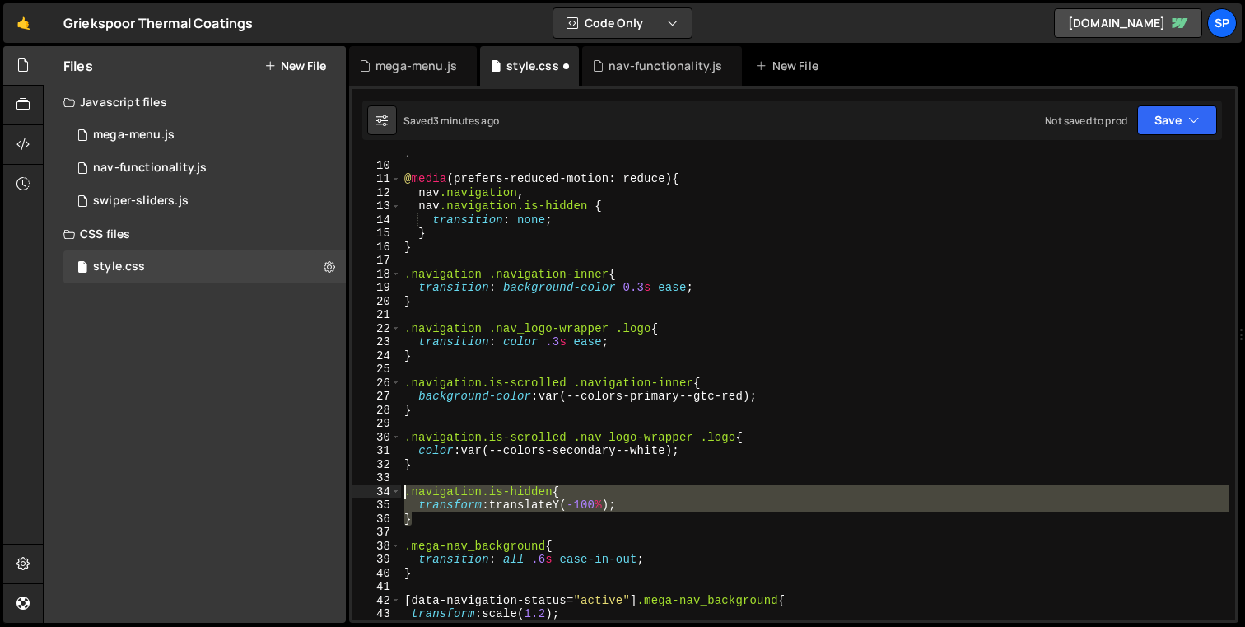
drag, startPoint x: 426, startPoint y: 517, endPoint x: 388, endPoint y: 493, distance: 44.8
click at [388, 493] on div "} 9 10 11 12 13 14 15 16 17 18 19 20 21 22 23 24 25 26 27 28 29 30 31 32 33 34 …" at bounding box center [794, 387] width 883 height 465
type textarea ".navigation.is-hidden{ transform: translateY(-100%);"
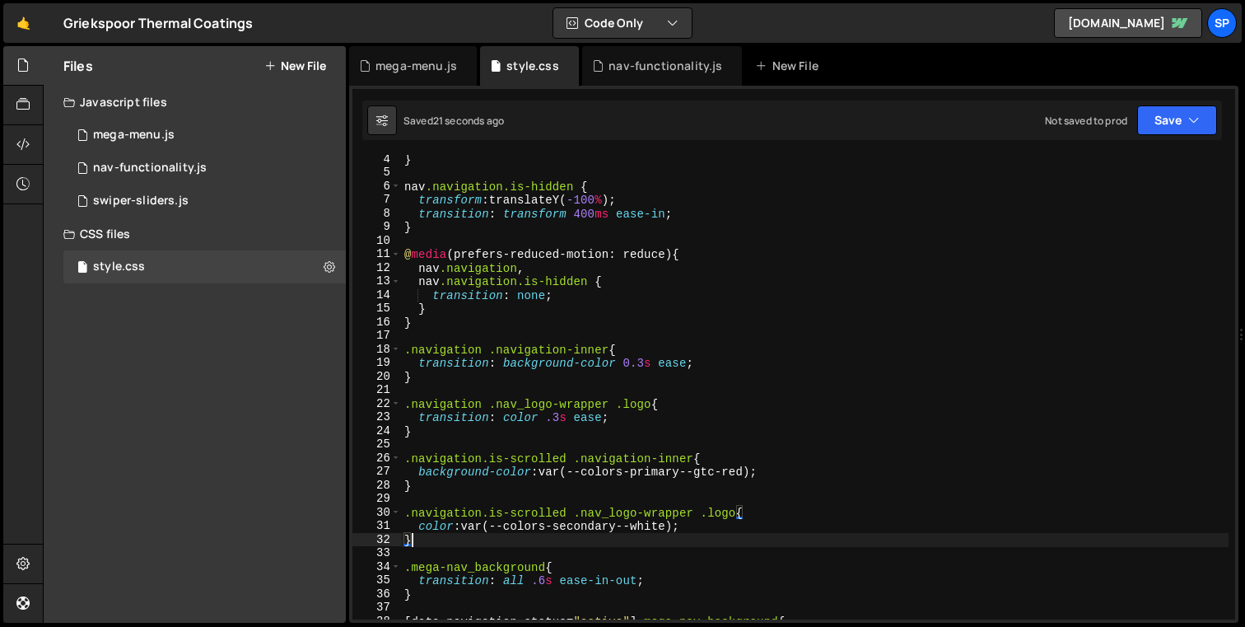
scroll to position [0, 0]
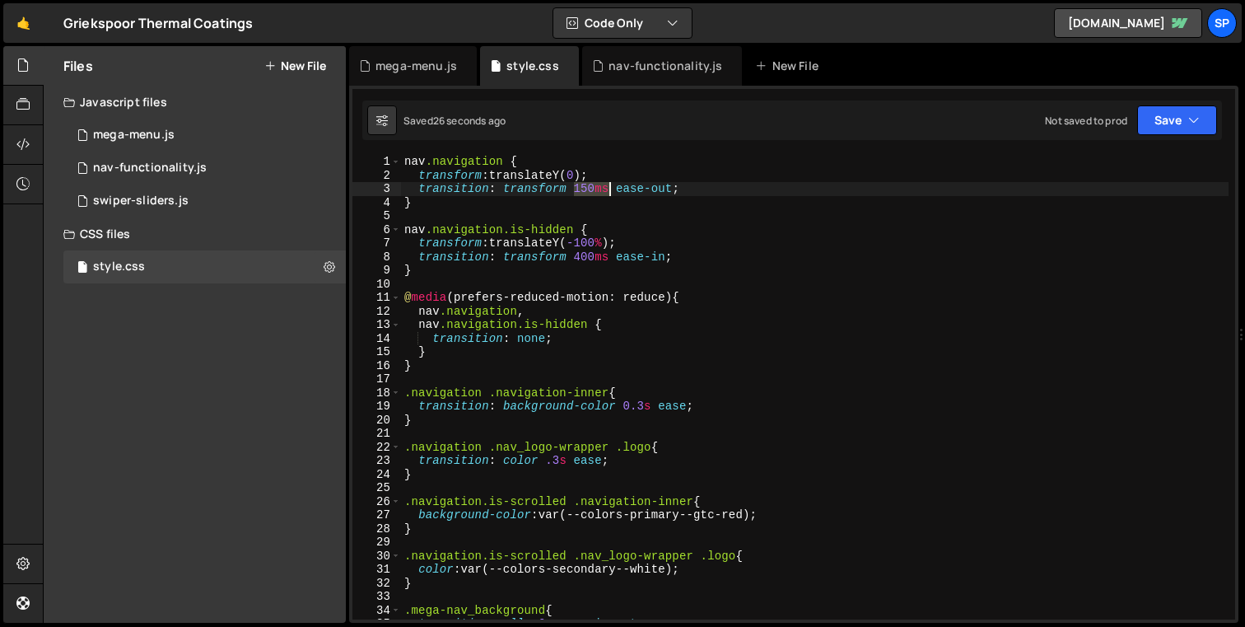
drag, startPoint x: 576, startPoint y: 191, endPoint x: 608, endPoint y: 194, distance: 32.2
click at [608, 194] on div "nav .navigation { transform : translateY( 0 ) ; transition : transform 150 ms e…" at bounding box center [815, 401] width 828 height 492
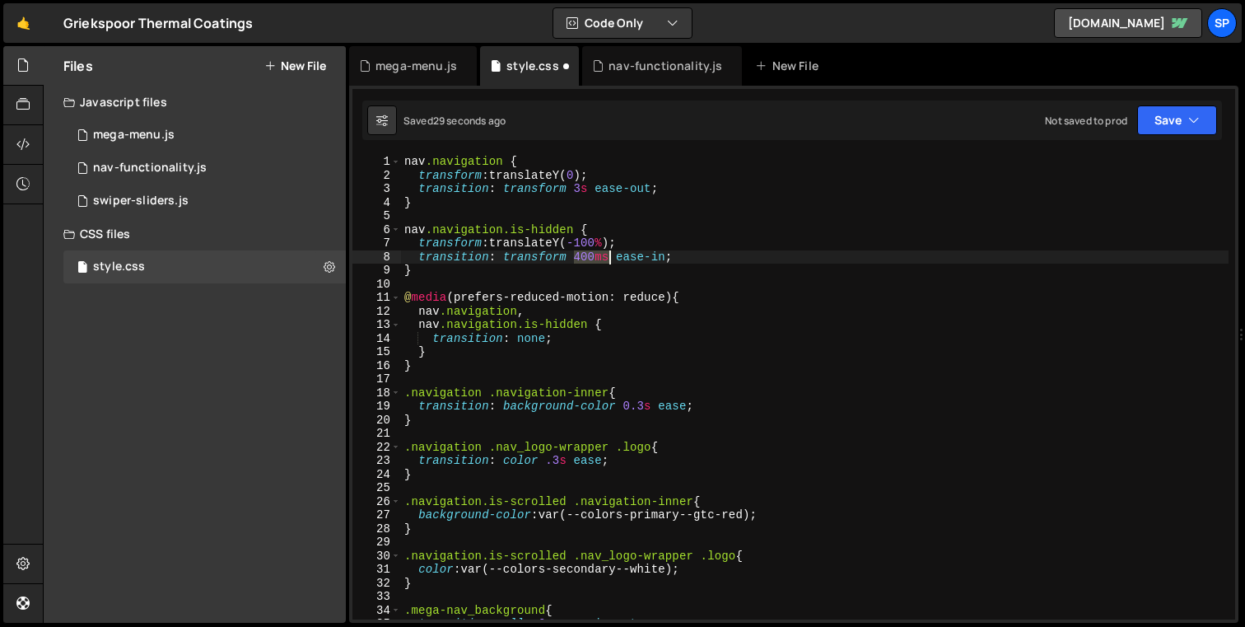
drag, startPoint x: 577, startPoint y: 258, endPoint x: 609, endPoint y: 260, distance: 32.2
click at [609, 260] on div "nav .navigation { transform : translateY( 0 ) ; transition : transform 3 s ease…" at bounding box center [815, 401] width 828 height 492
click at [584, 189] on div "nav .navigation { transform : translateY( 0 ) ; transition : transform 3 s ease…" at bounding box center [815, 401] width 828 height 492
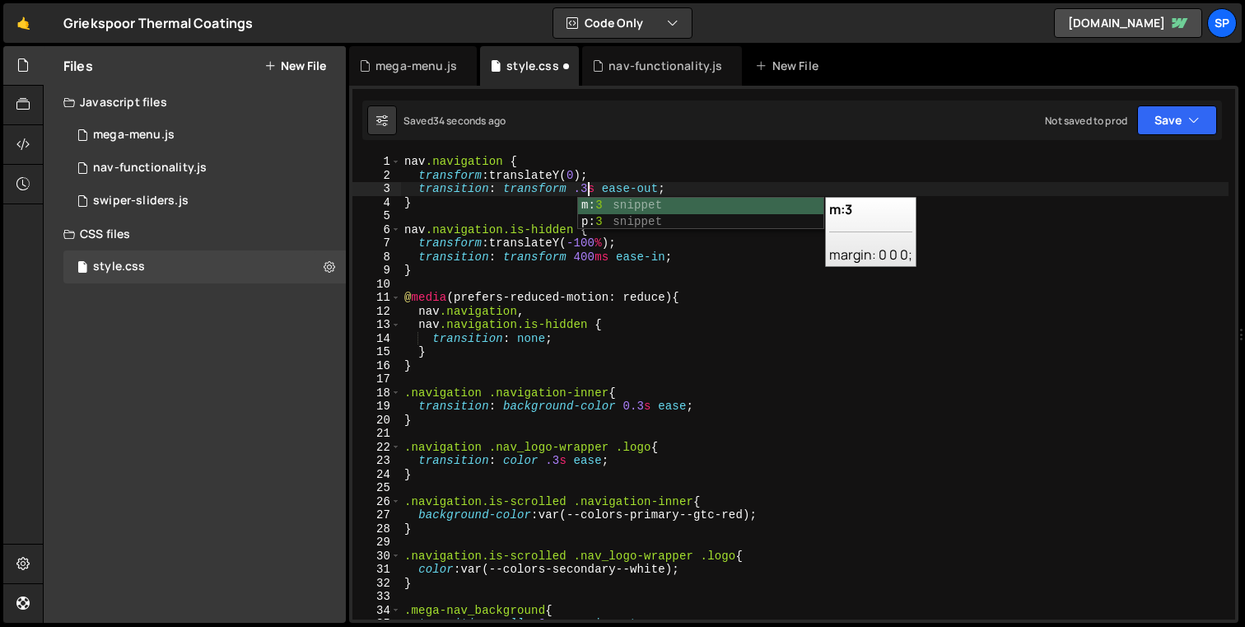
click at [586, 259] on div "nav .navigation { transform : translateY( 0 ) ; transition : transform .3 s eas…" at bounding box center [815, 401] width 828 height 492
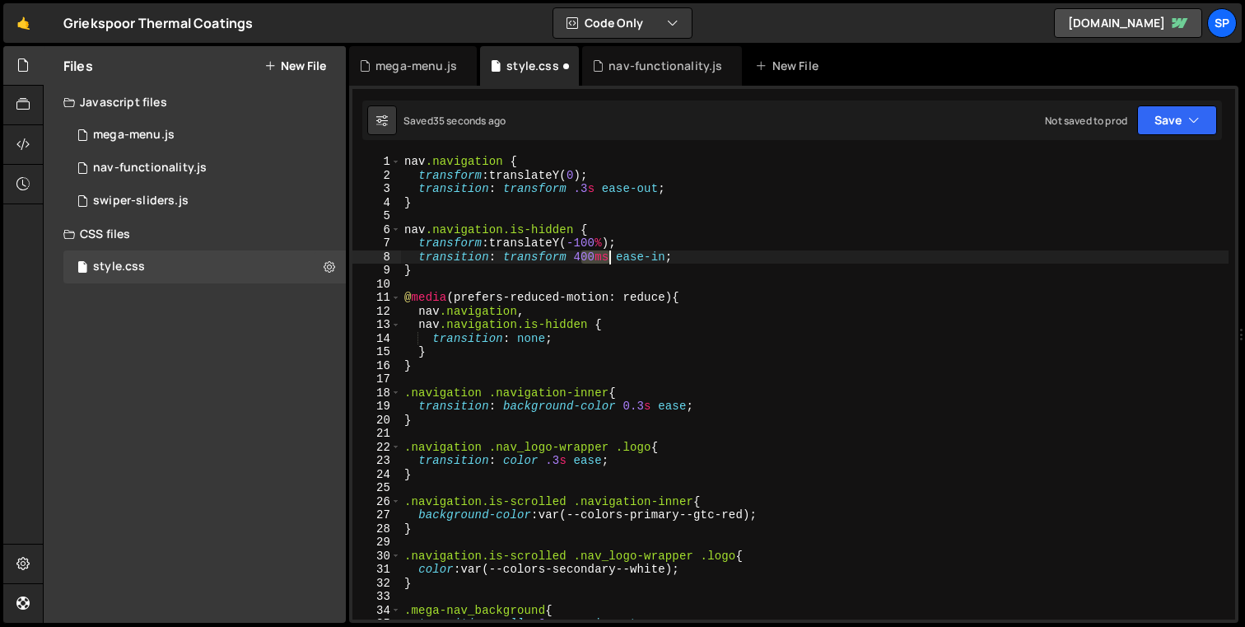
drag, startPoint x: 578, startPoint y: 257, endPoint x: 609, endPoint y: 255, distance: 30.5
click at [609, 255] on div "nav .navigation { transform : translateY( 0 ) ; transition : transform .3 s eas…" at bounding box center [815, 401] width 828 height 492
click at [689, 270] on div "nav .navigation { transform : translateY( 0 ) ; transition : transform .3 s eas…" at bounding box center [815, 401] width 828 height 492
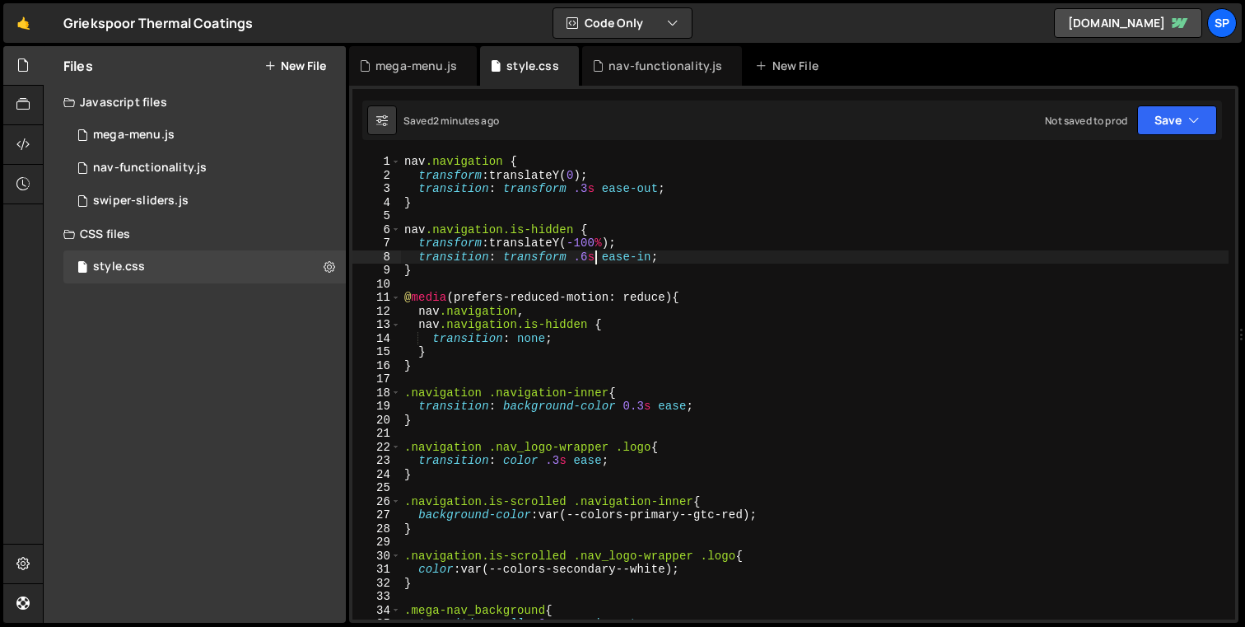
type textarea "} }"
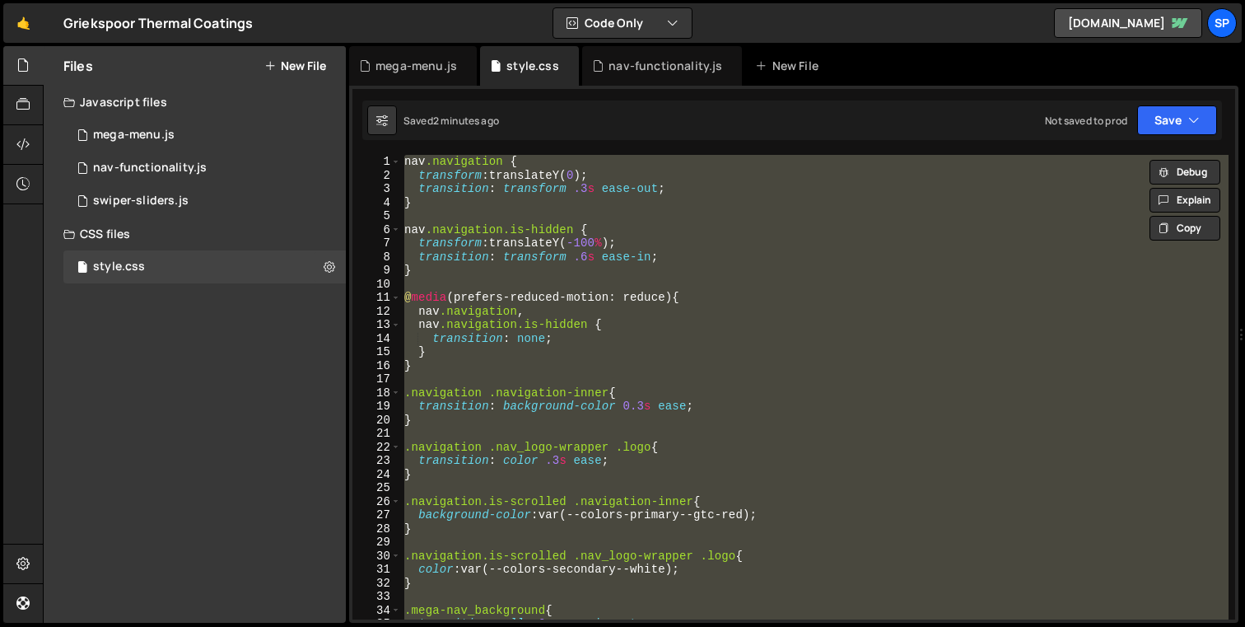
paste textarea
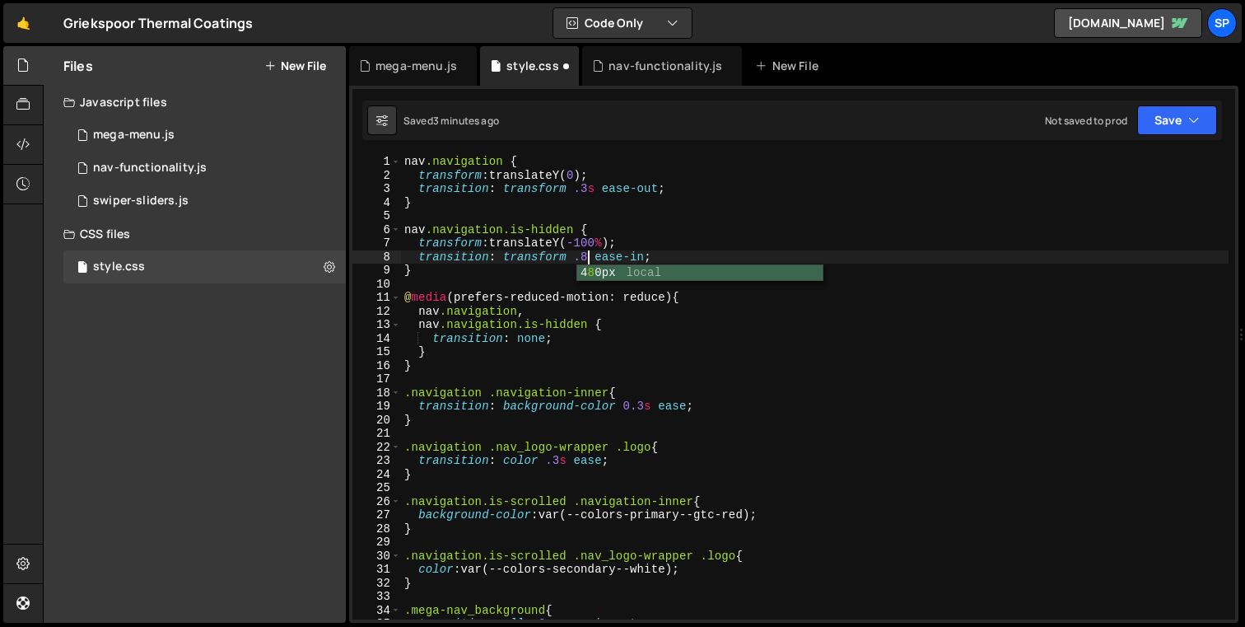
scroll to position [0, 13]
type textarea "transition: transform .8s ease-in;"
click at [653, 52] on div "nav-functionality.js" at bounding box center [662, 66] width 160 height 40
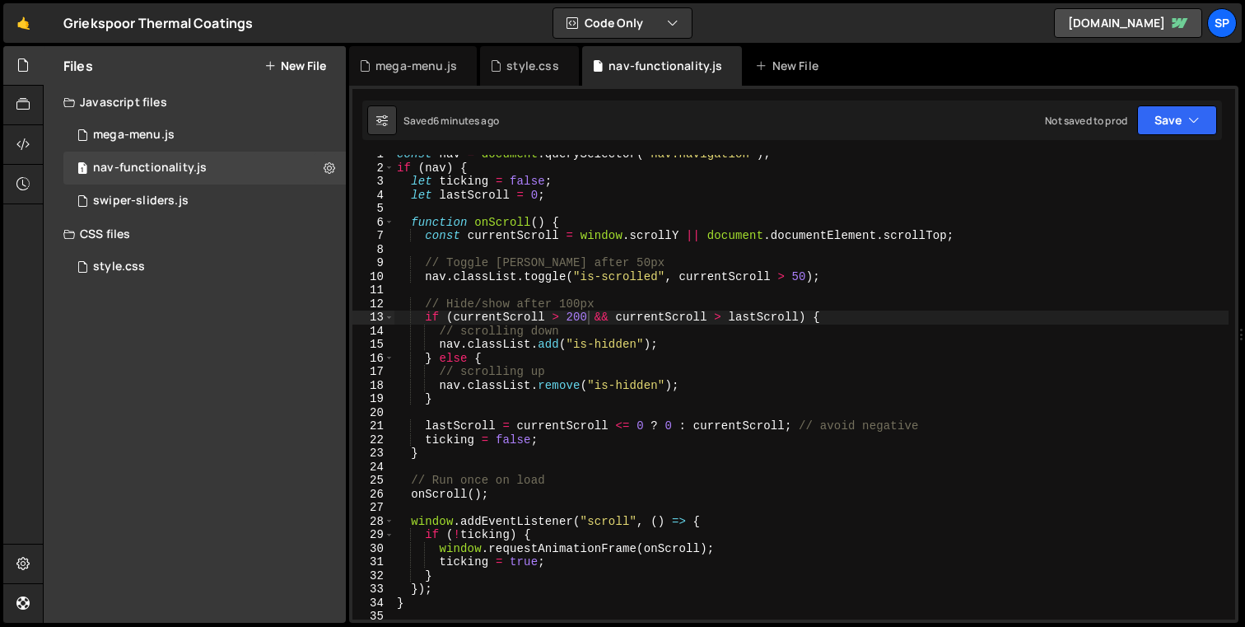
click at [609, 320] on div "const nav = document . querySelector ( "nav.navigation" ) ; if ( nav ) { let ti…" at bounding box center [811, 393] width 835 height 492
type textarea "}"
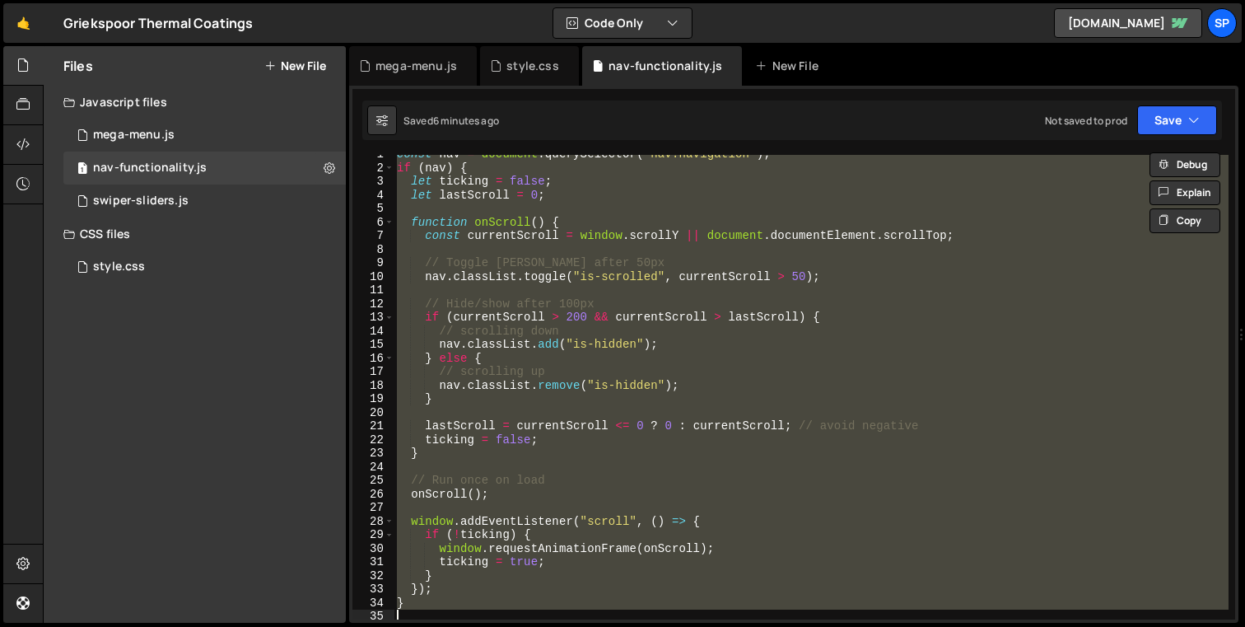
paste textarea
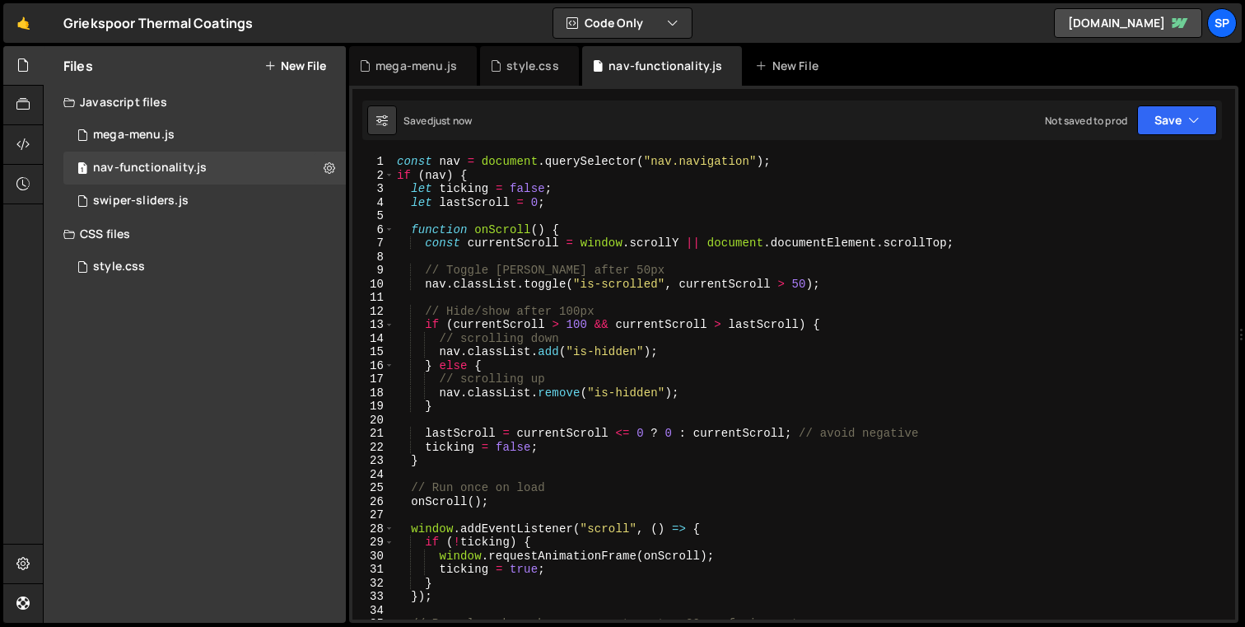
scroll to position [2, 0]
